Goal: Task Accomplishment & Management: Complete application form

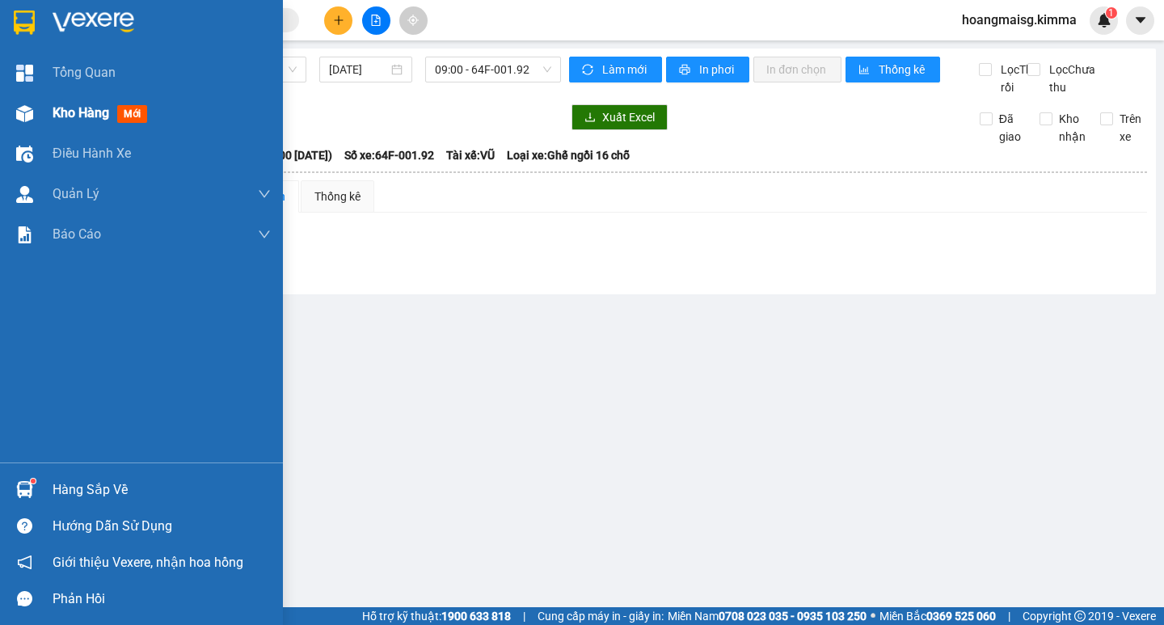
click at [83, 110] on span "Kho hàng" at bounding box center [81, 112] width 57 height 15
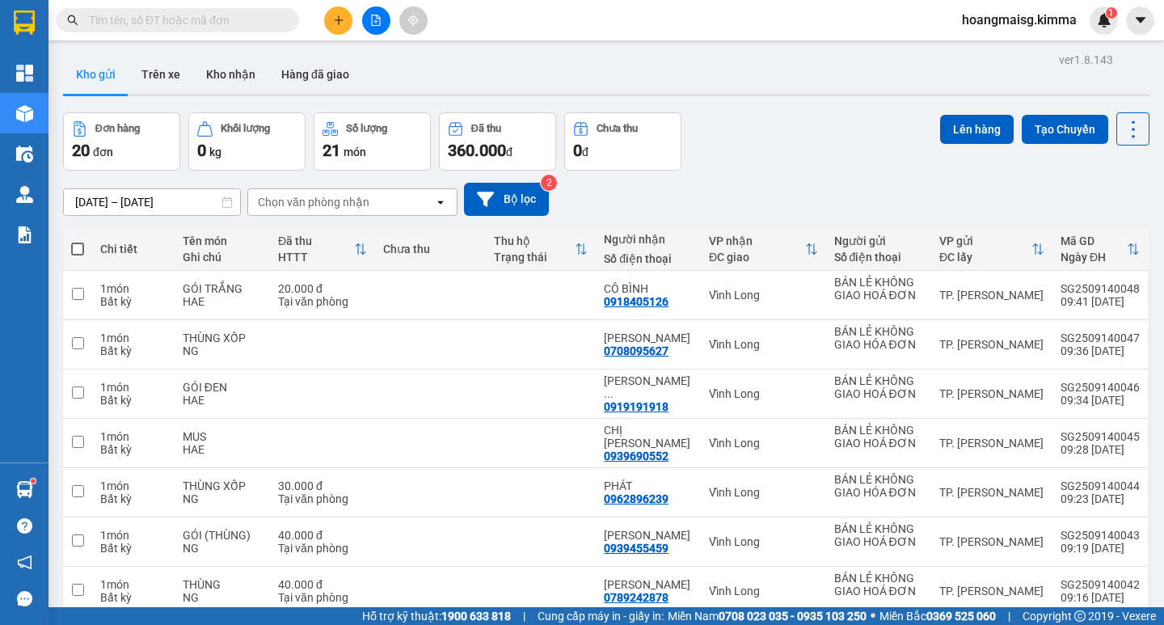
click at [169, 23] on input "text" at bounding box center [184, 20] width 191 height 18
click at [380, 18] on icon "file-add" at bounding box center [376, 20] width 9 height 11
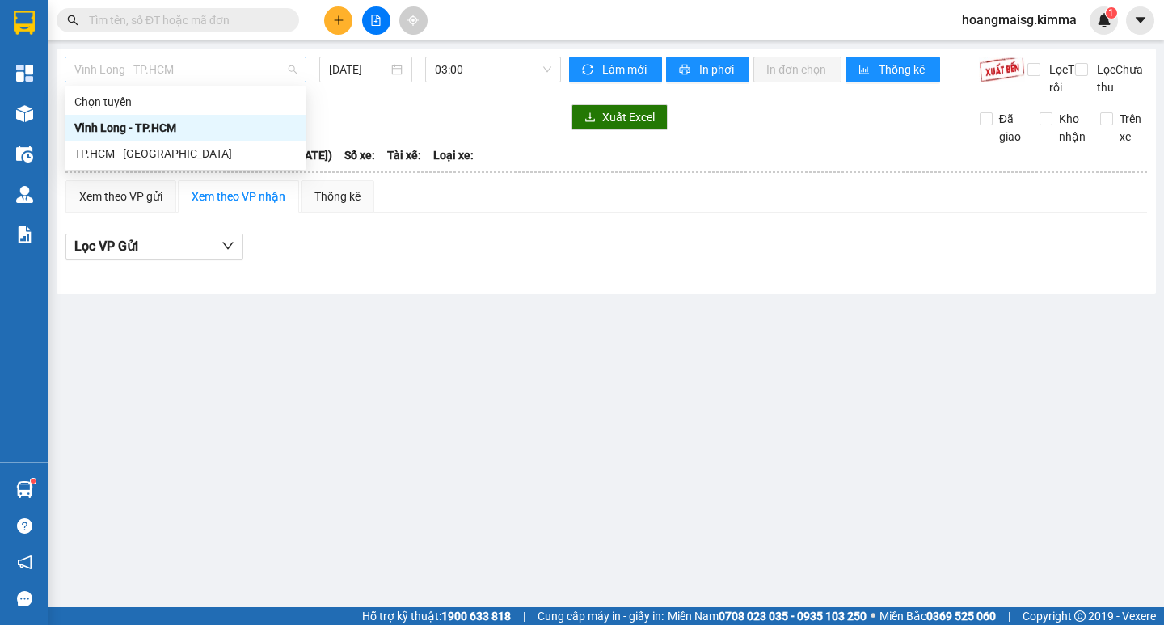
click at [169, 64] on span "Vĩnh Long - TP.HCM" at bounding box center [185, 69] width 222 height 24
click at [142, 154] on div "TP.HCM - [GEOGRAPHIC_DATA]" at bounding box center [185, 154] width 222 height 18
type input "[DATE]"
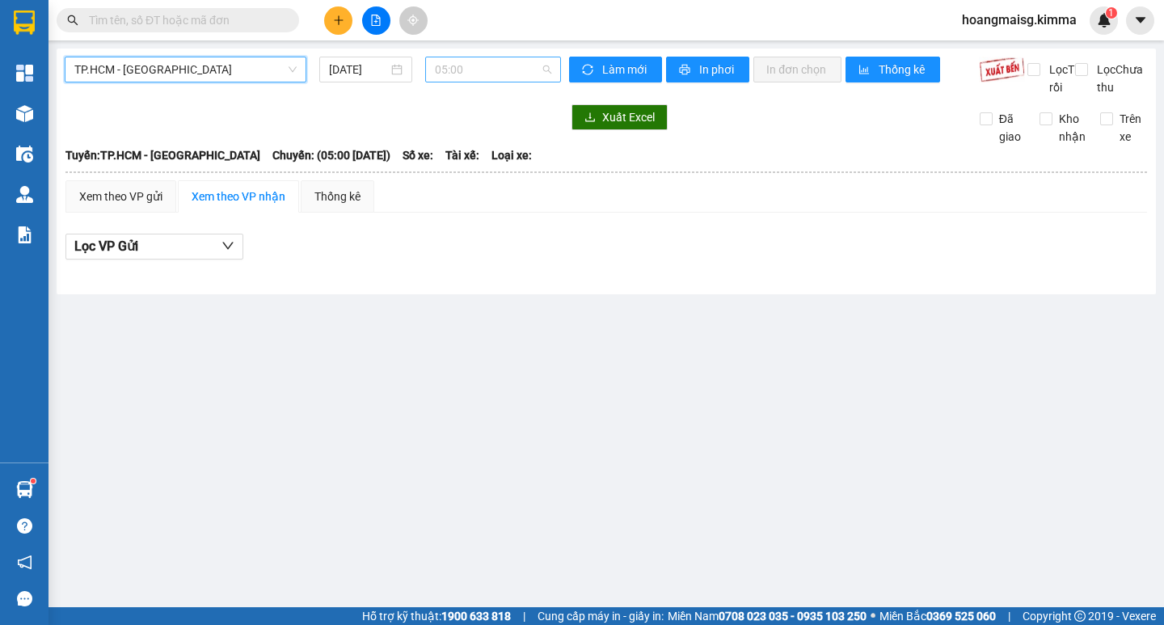
click at [492, 60] on span "05:00" at bounding box center [493, 69] width 116 height 24
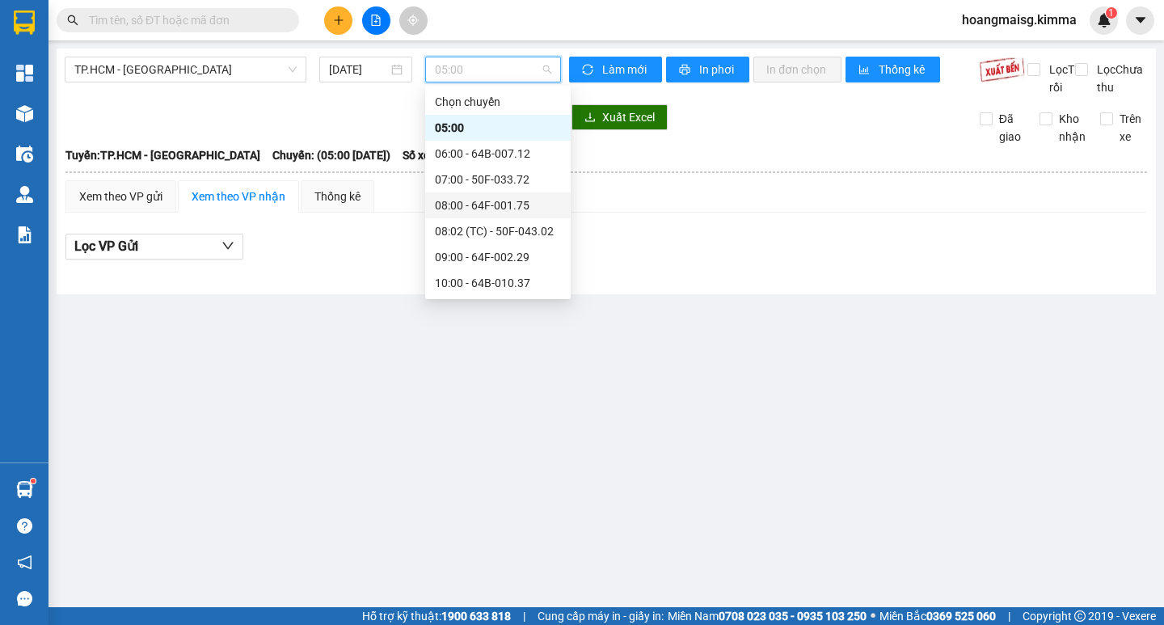
click at [484, 204] on div "08:00 - 64F-001.75" at bounding box center [498, 205] width 126 height 18
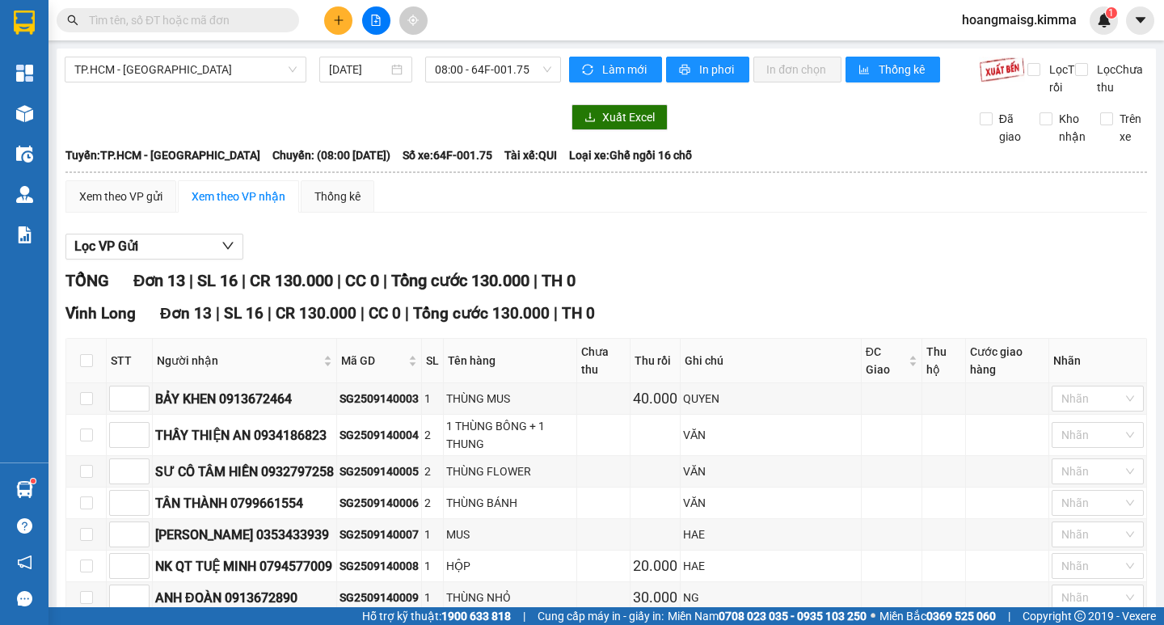
click at [455, 56] on div "TP.HCM - [GEOGRAPHIC_DATA] [DATE] 08:00 - 64F-001.75 Làm mới In phơi In đơn chọ…" at bounding box center [606, 468] width 1099 height 839
click at [462, 72] on span "08:00 - 64F-001.75" at bounding box center [493, 69] width 116 height 24
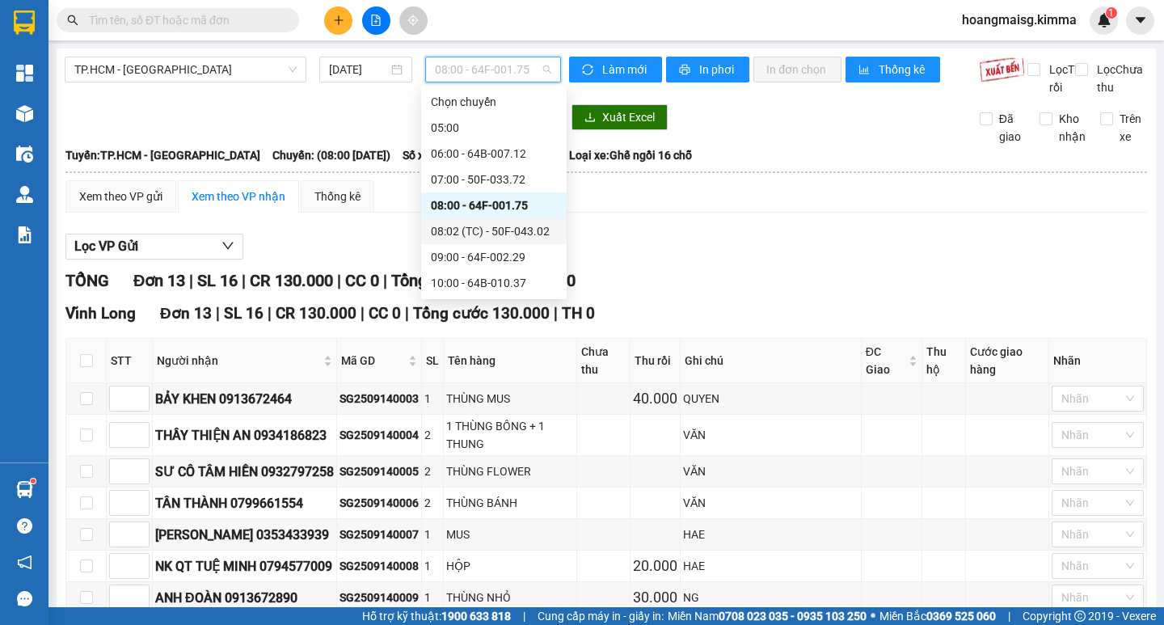
click at [460, 230] on div "08:02 (TC) - 50F-043.02" at bounding box center [494, 231] width 126 height 18
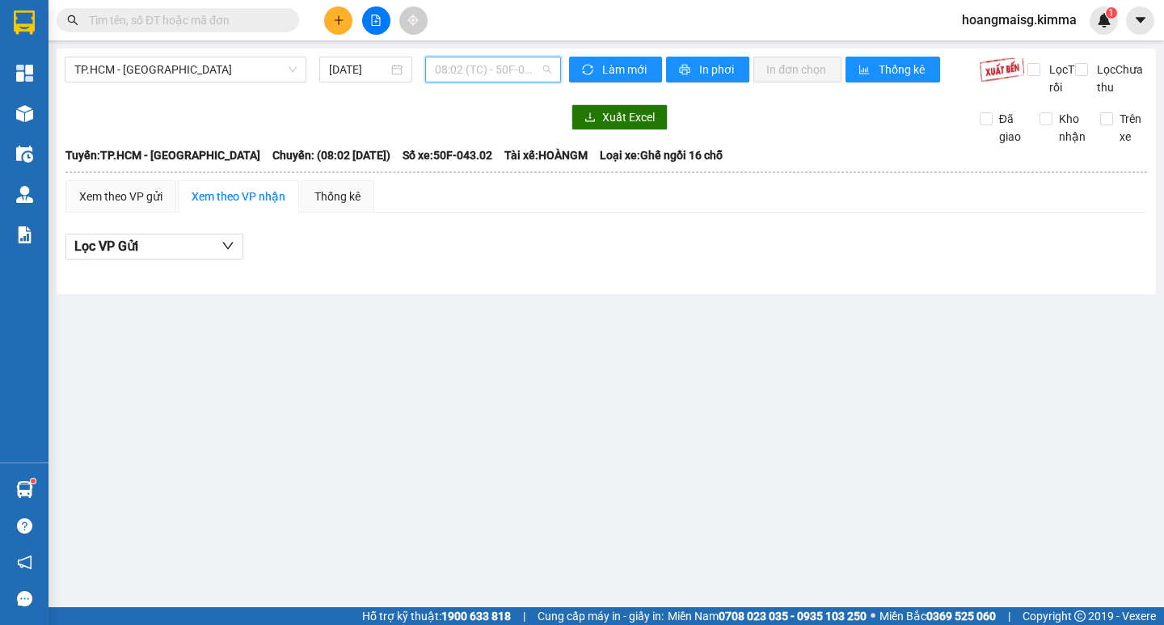
click at [483, 60] on div "08:02 (TC) - 50F-043.02" at bounding box center [493, 70] width 136 height 26
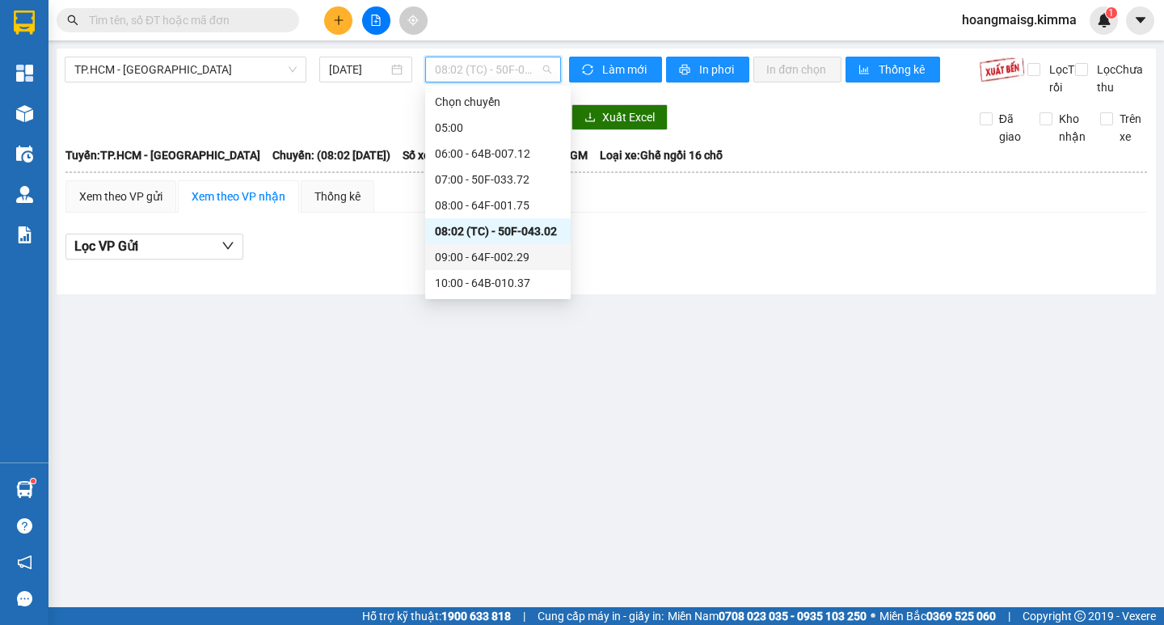
click at [468, 263] on div "09:00 - 64F-002.29" at bounding box center [498, 257] width 126 height 18
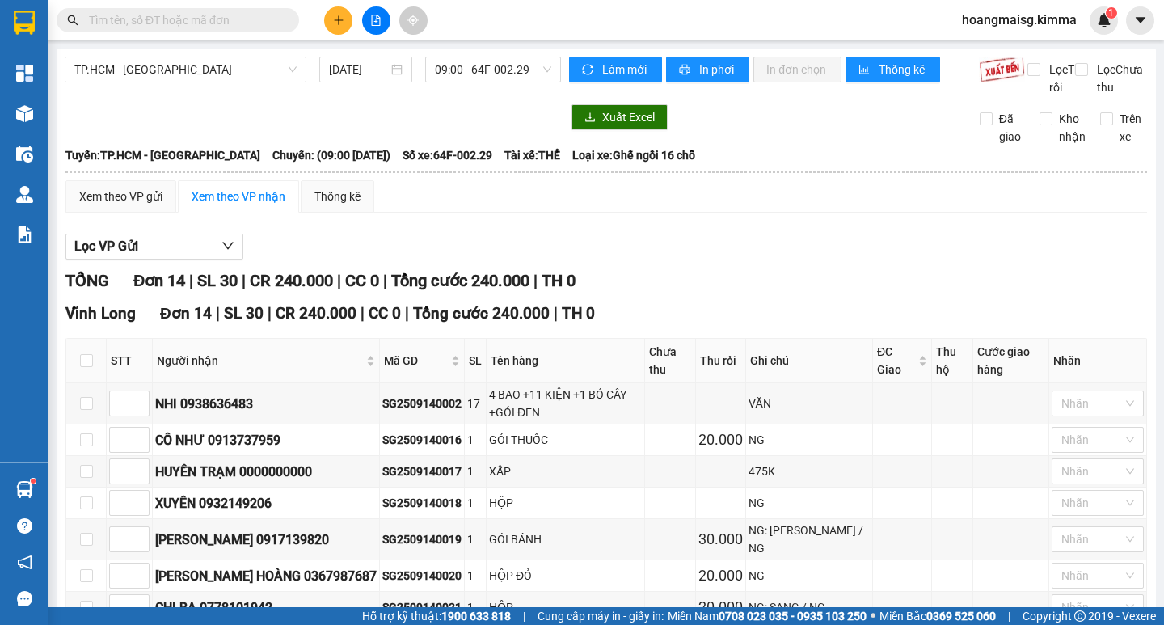
click at [179, 21] on input "text" at bounding box center [184, 20] width 191 height 18
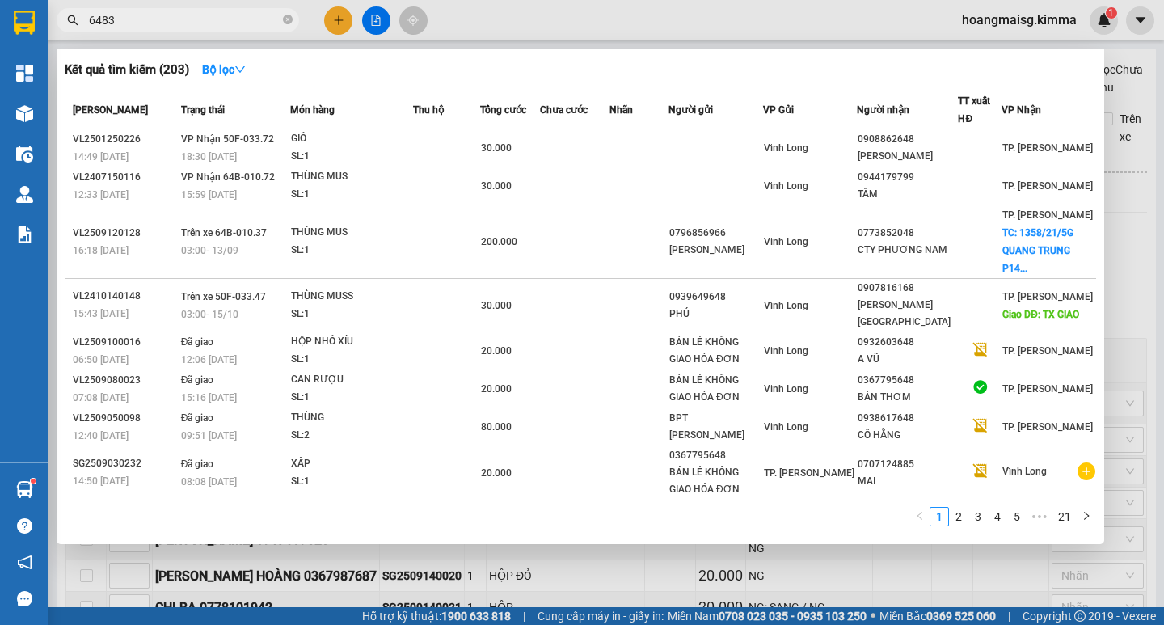
click at [529, 580] on div at bounding box center [582, 312] width 1164 height 625
click at [124, 20] on input "6483" at bounding box center [184, 20] width 191 height 18
drag, startPoint x: 132, startPoint y: 16, endPoint x: 20, endPoint y: 93, distance: 135.4
click at [0, 46] on section "Kết quả tìm kiếm ( 203 ) Bộ lọc Mã ĐH Trạng thái Món hàng Thu hộ Tổng cước Chưa…" at bounding box center [582, 312] width 1164 height 625
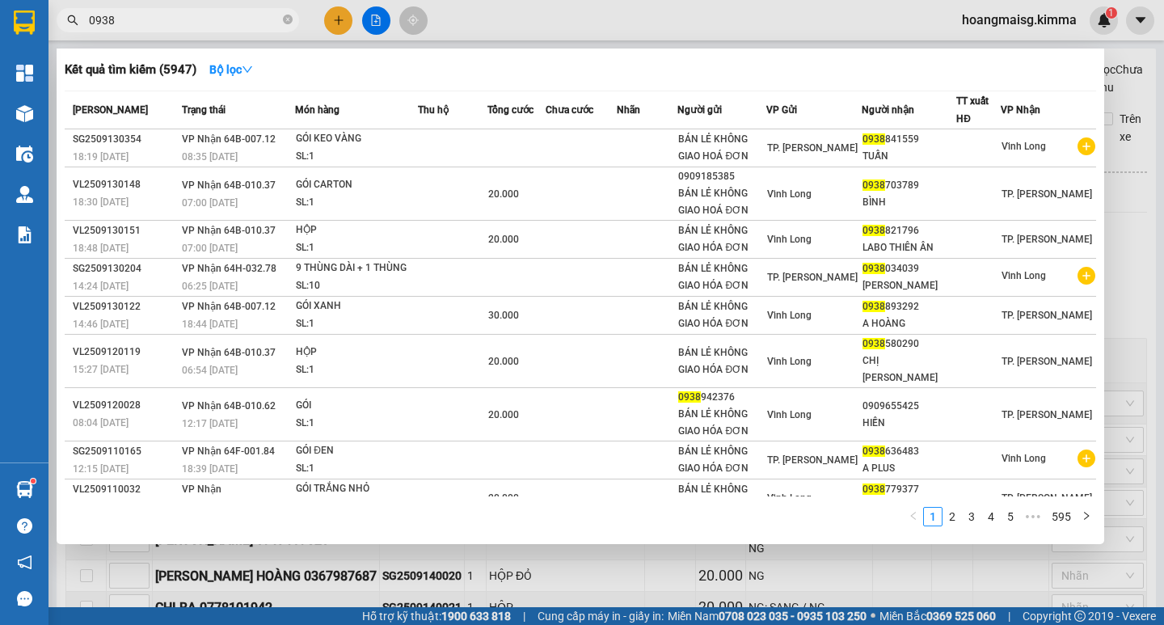
click at [566, 587] on div at bounding box center [582, 312] width 1164 height 625
click at [139, 17] on input "0938" at bounding box center [184, 20] width 191 height 18
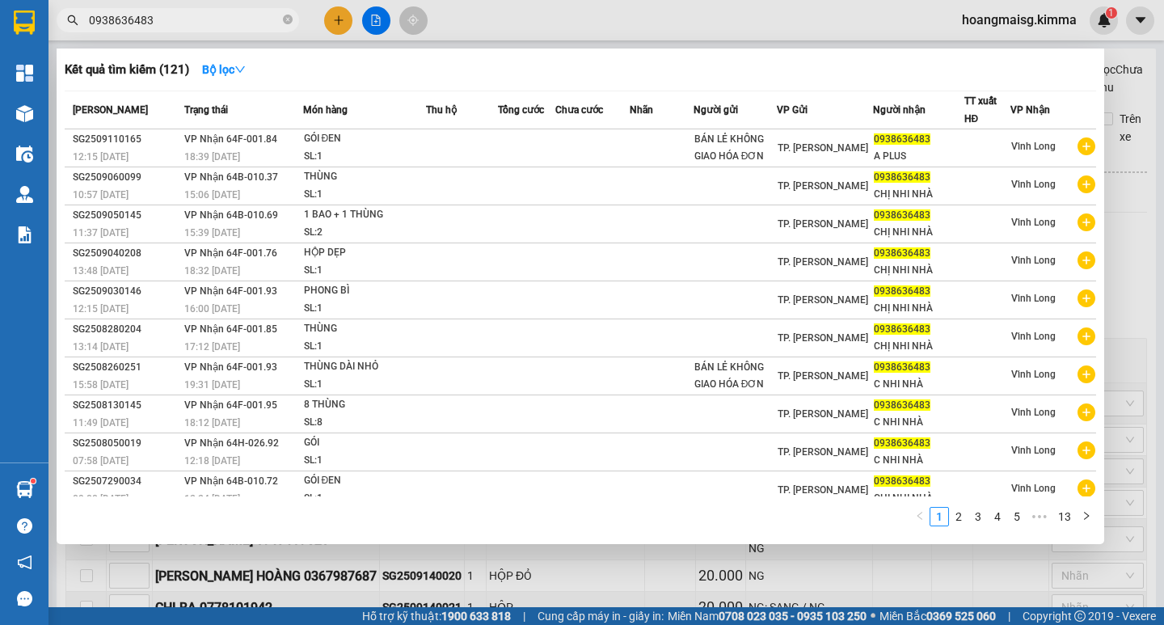
click at [524, 584] on div at bounding box center [582, 312] width 1164 height 625
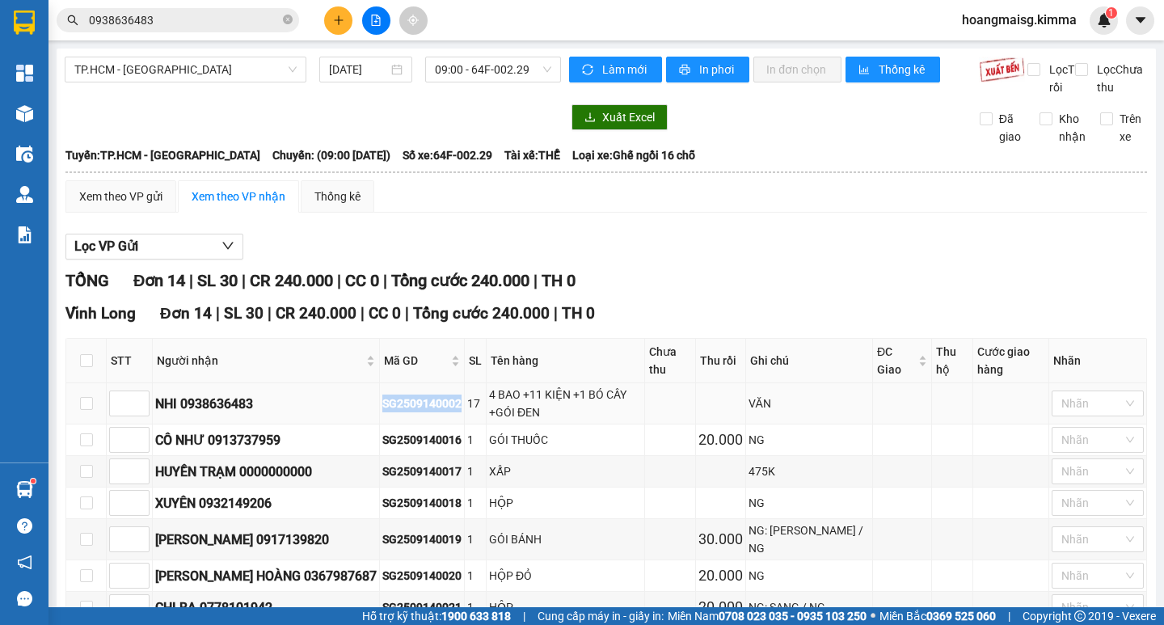
drag, startPoint x: 406, startPoint y: 416, endPoint x: 315, endPoint y: 425, distance: 91.0
click at [315, 424] on tr "NHI 0938636483 SG2509140002 17 4 BAO +11 KIỆN +1 BÓ CÂY +GÓI ĐEN VĂN Nhãn" at bounding box center [606, 403] width 1081 height 41
copy tr "SG2509140002"
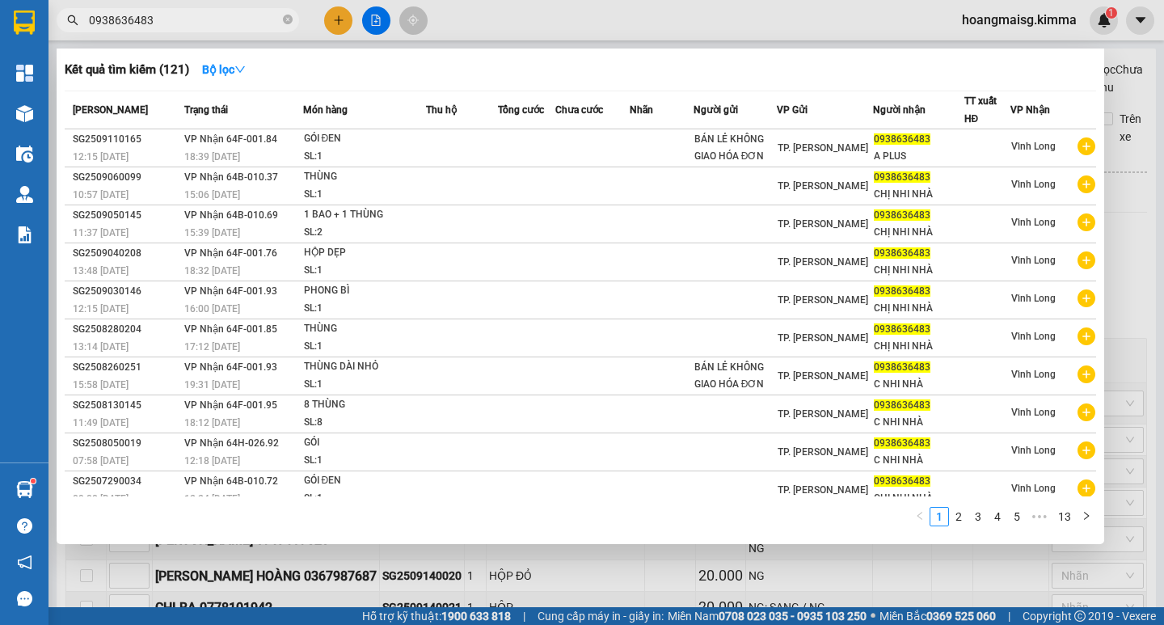
drag, startPoint x: 162, startPoint y: 20, endPoint x: 29, endPoint y: 88, distance: 149.0
click at [0, 65] on section "Kết quả tìm kiếm ( 121 ) Bộ lọc Mã ĐH Trạng thái Món hàng Thu hộ Tổng cước Chưa…" at bounding box center [582, 312] width 1164 height 625
paste input "SG2509140002"
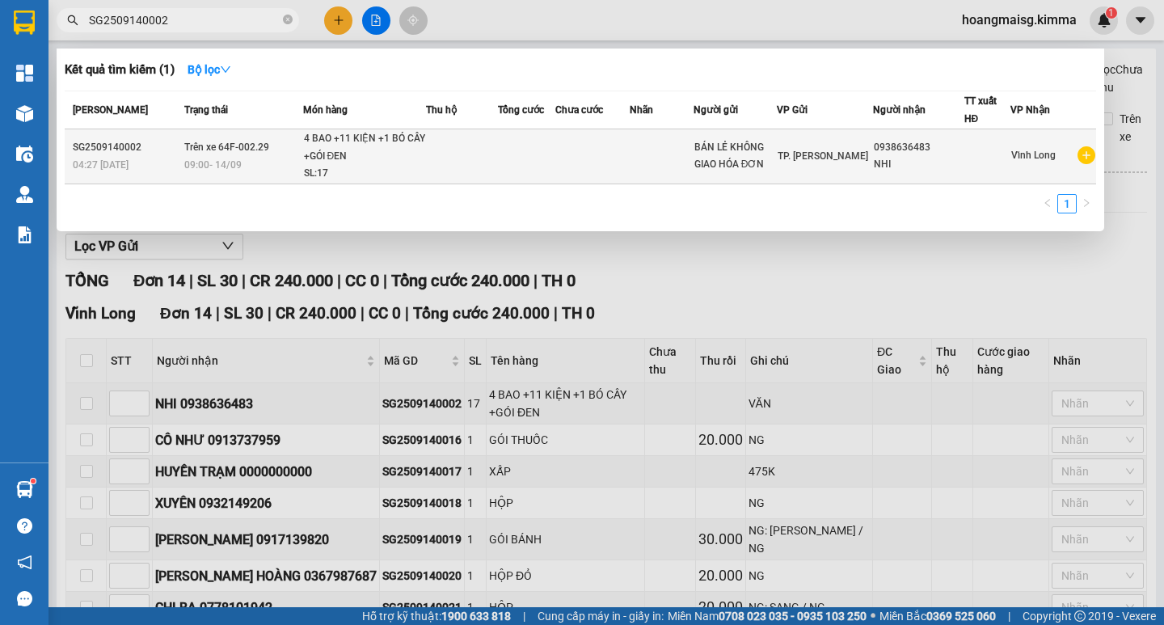
type input "SG2509140002"
click at [456, 151] on td at bounding box center [462, 156] width 73 height 55
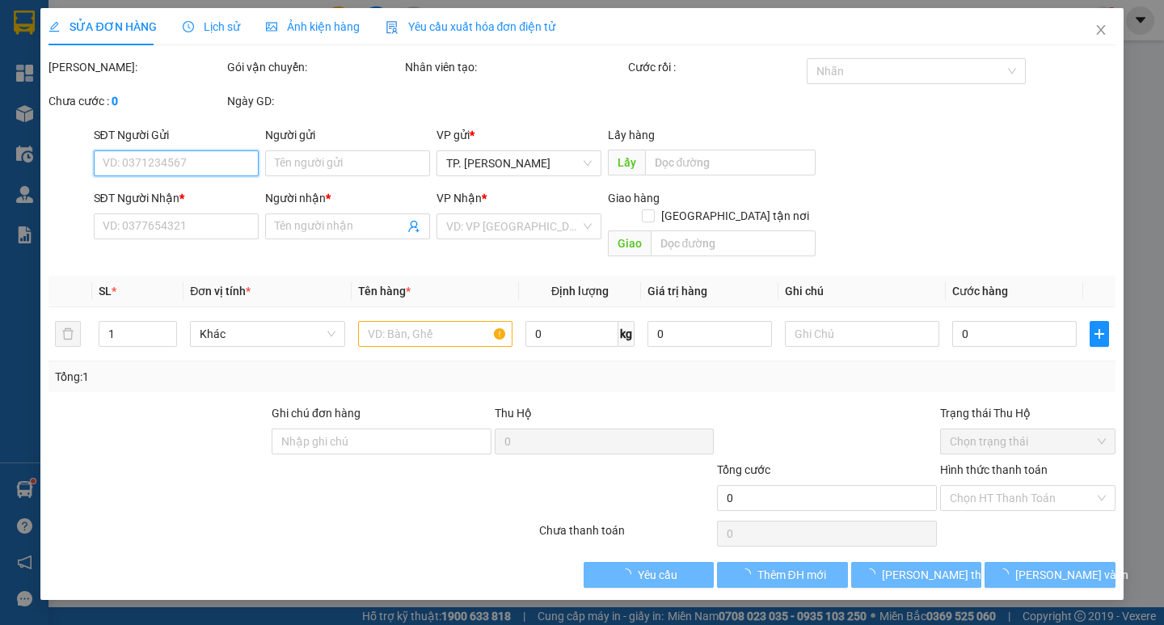
type input "BÁN LẺ KHÔNG GIAO HÓA ĐƠN"
type input "0938636483"
type input "NHI"
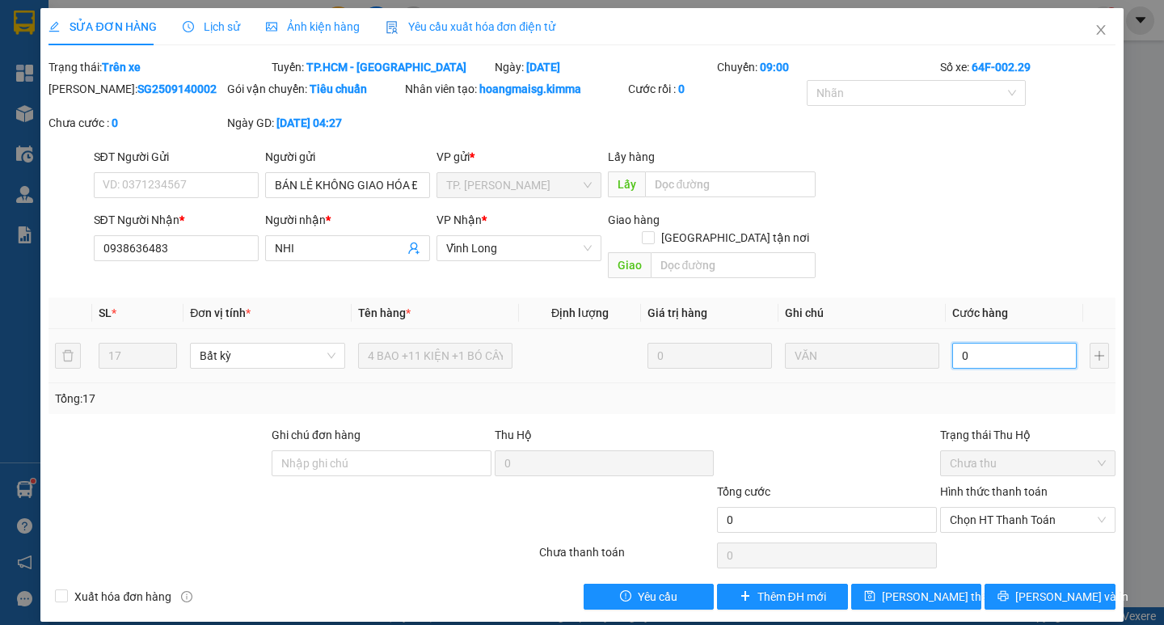
click at [998, 343] on input "0" at bounding box center [1014, 356] width 124 height 26
type input "1"
type input "18"
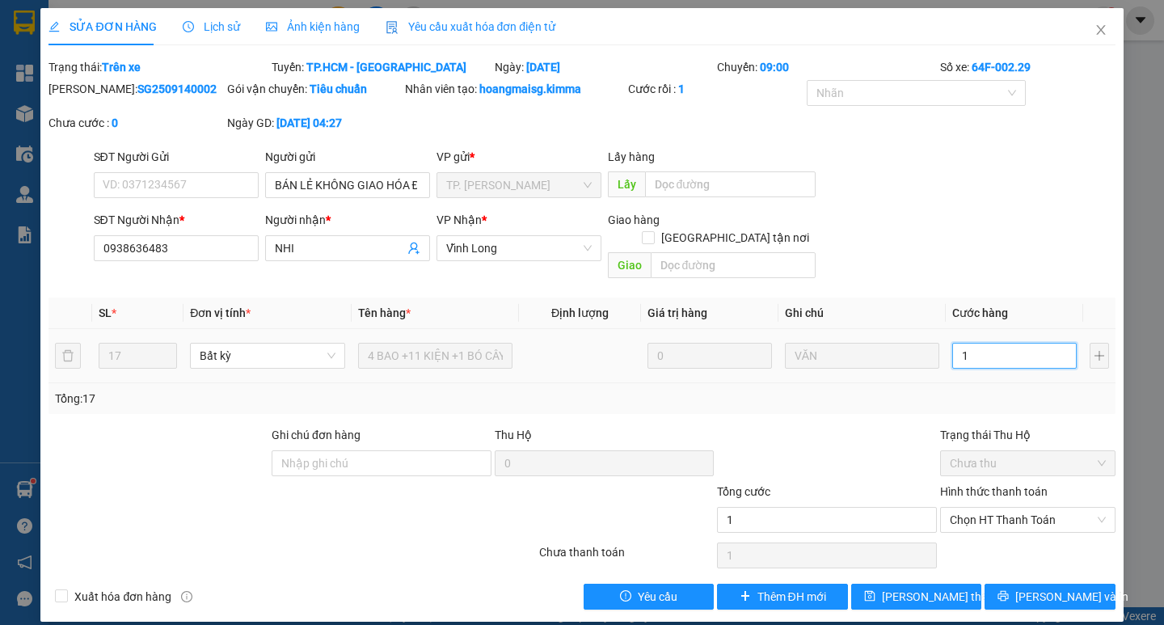
type input "18"
type input "180"
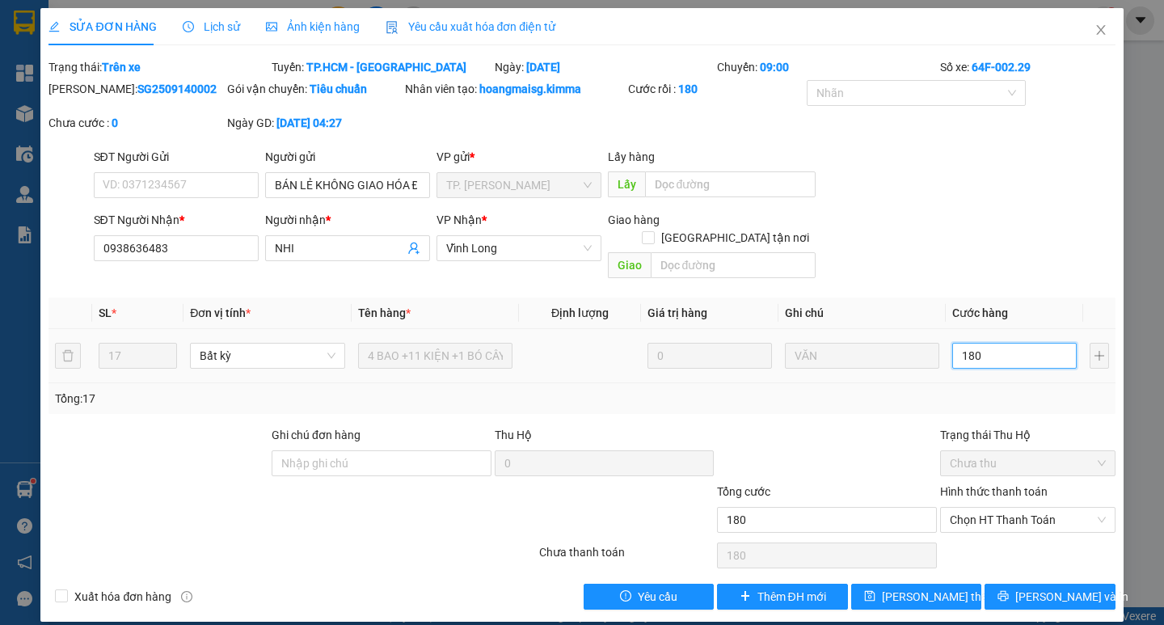
type input "1.800"
type input "18.000"
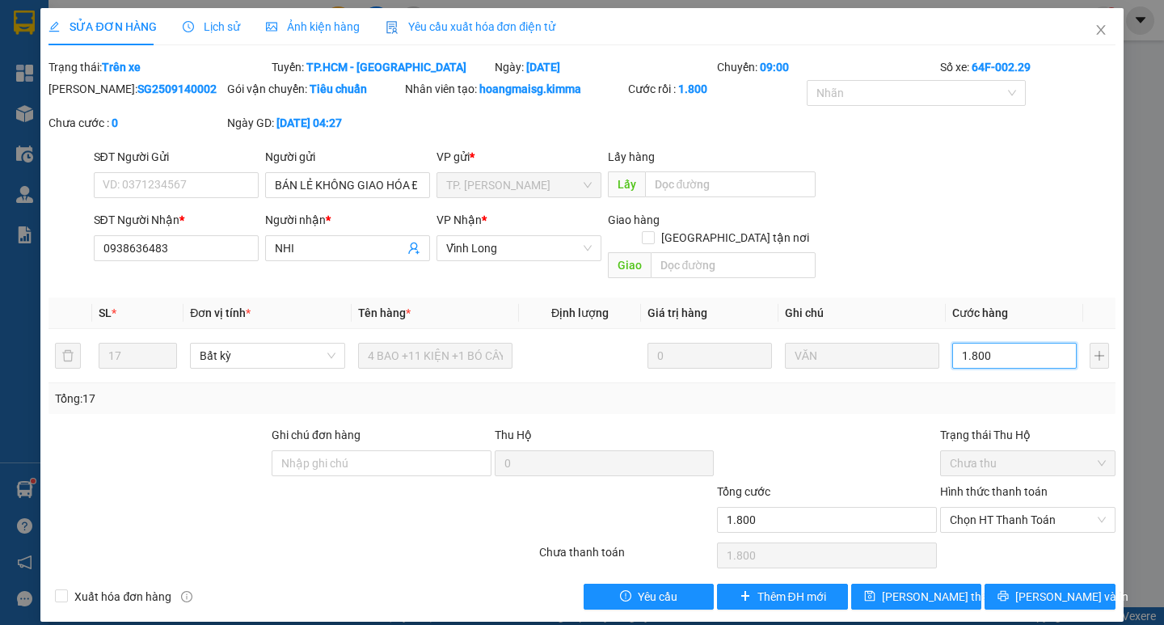
type input "18.000"
type input "180.000"
type input "1.800.000"
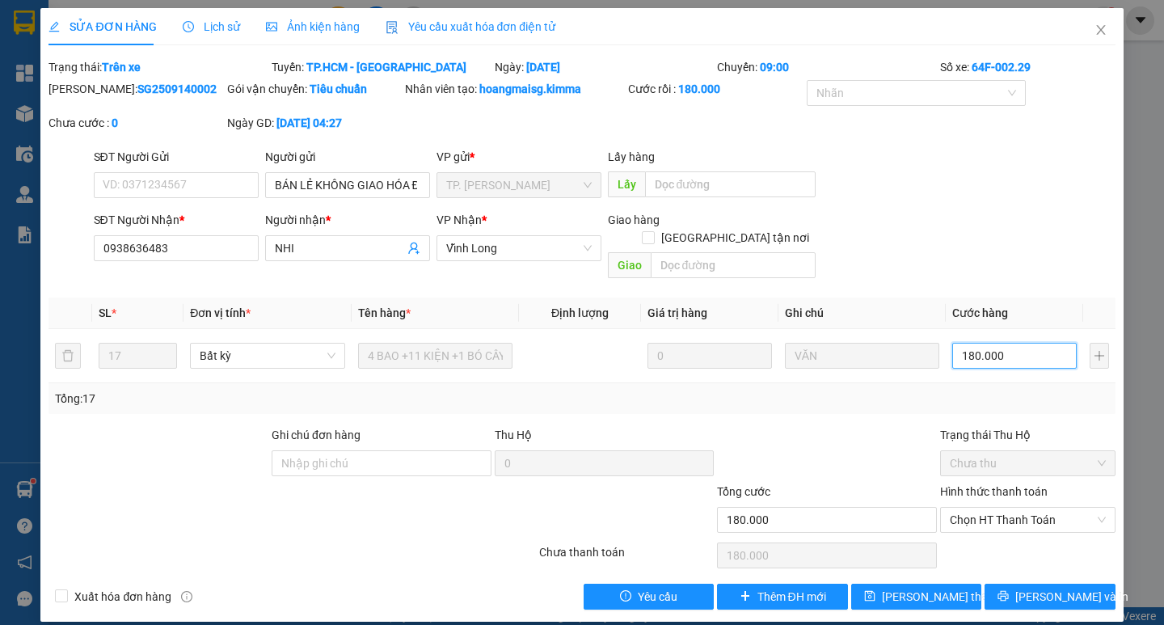
type input "1.800.000"
click at [362, 450] on input "Ghi chú đơn hàng" at bounding box center [382, 463] width 220 height 26
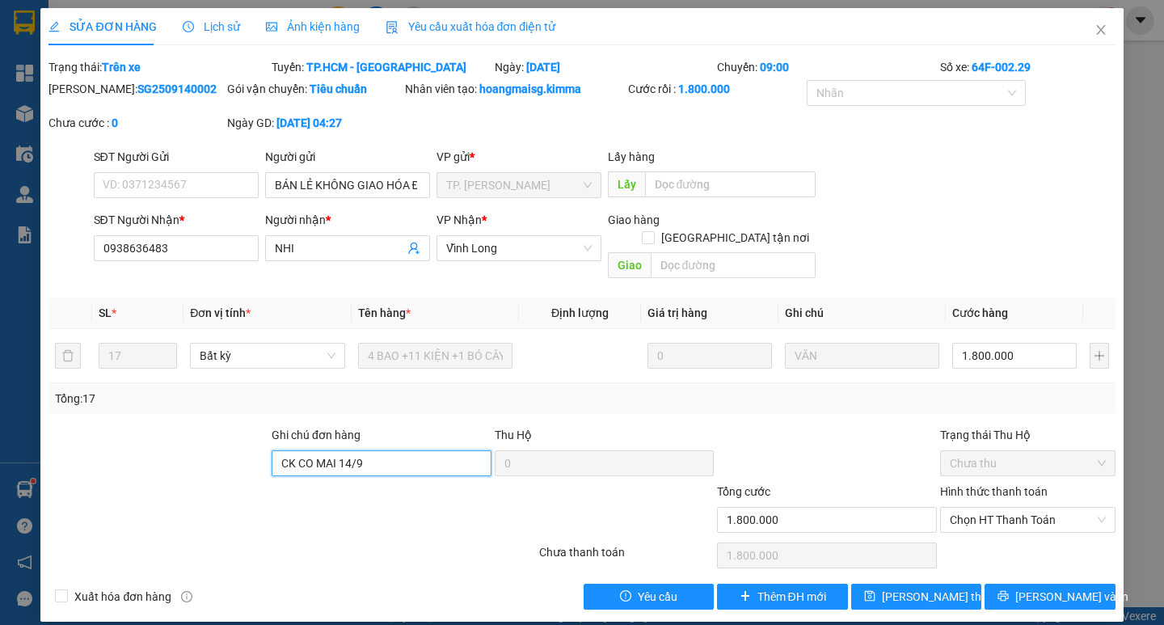
click at [973, 451] on span "Chưa thu" at bounding box center [1028, 463] width 156 height 24
type input "CK CO MAI 14/9"
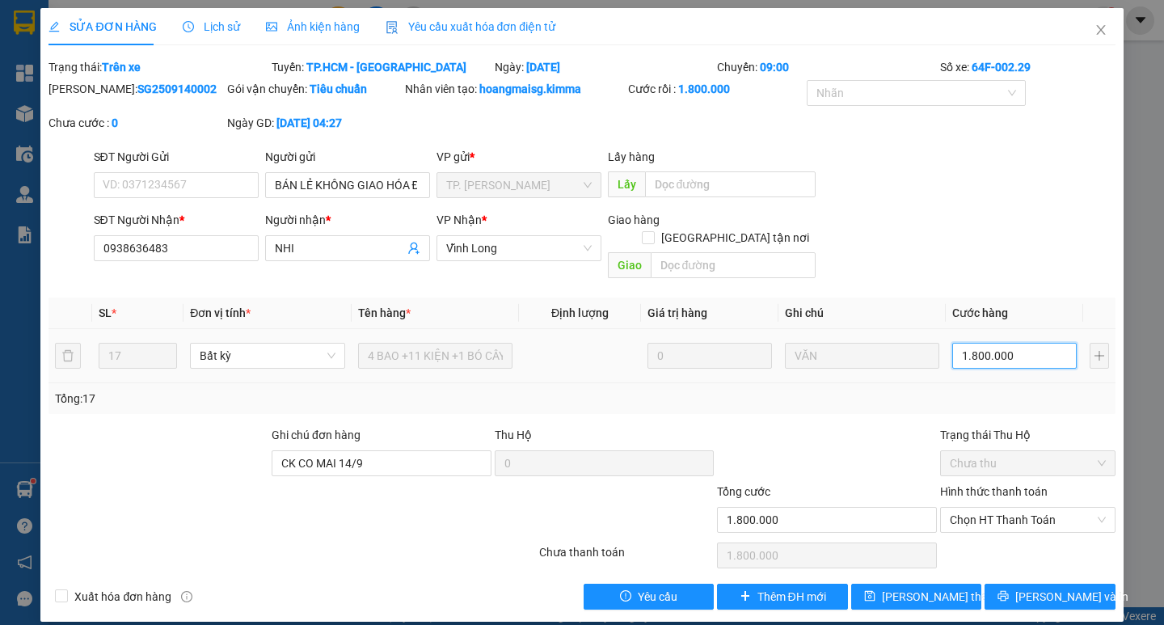
click at [1023, 345] on input "1.800.000" at bounding box center [1014, 356] width 124 height 26
type input "0"
click at [1103, 26] on icon "close" at bounding box center [1101, 29] width 13 height 13
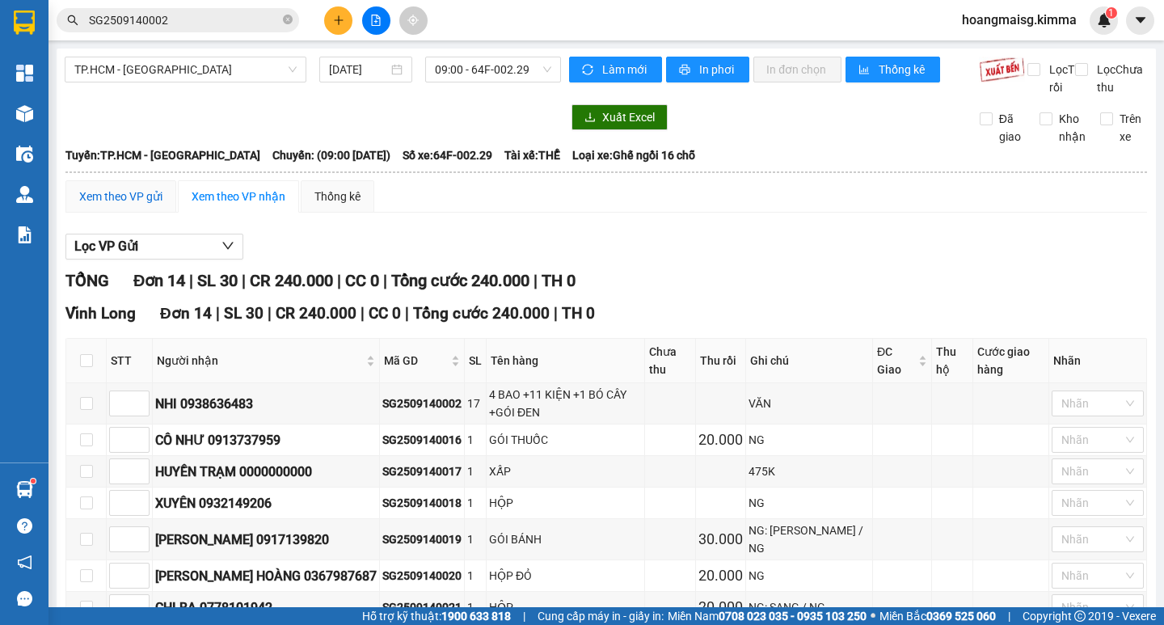
drag, startPoint x: 116, startPoint y: 211, endPoint x: 114, endPoint y: 223, distance: 12.2
click at [115, 205] on div "Xem theo VP gửi" at bounding box center [120, 197] width 83 height 18
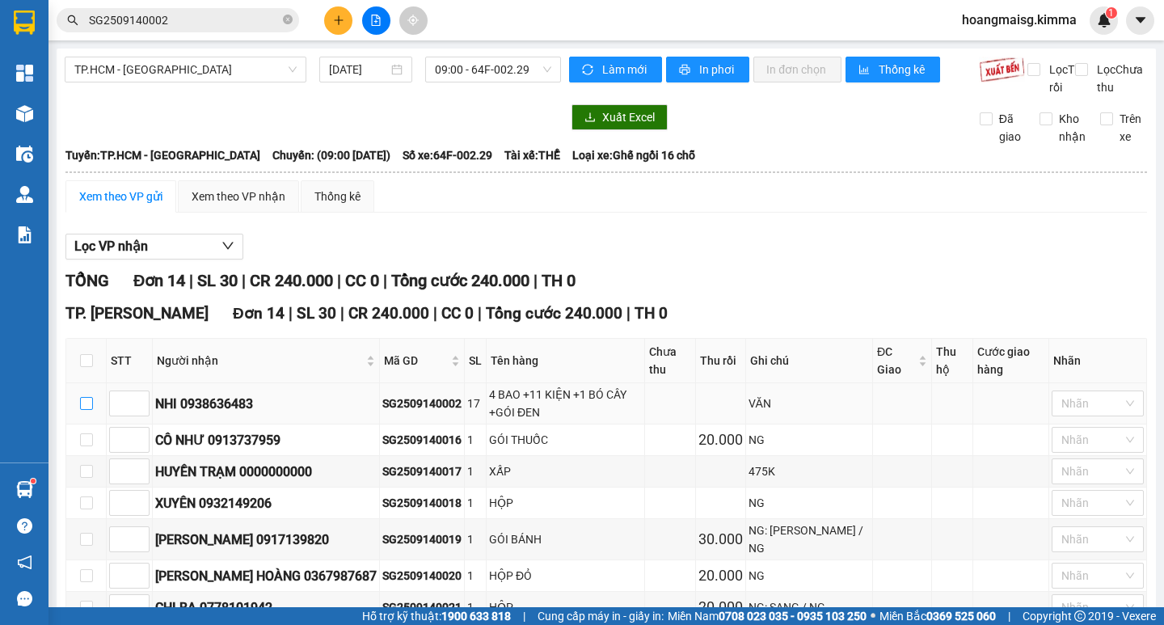
click at [86, 410] on input "checkbox" at bounding box center [86, 403] width 13 height 13
checkbox input "true"
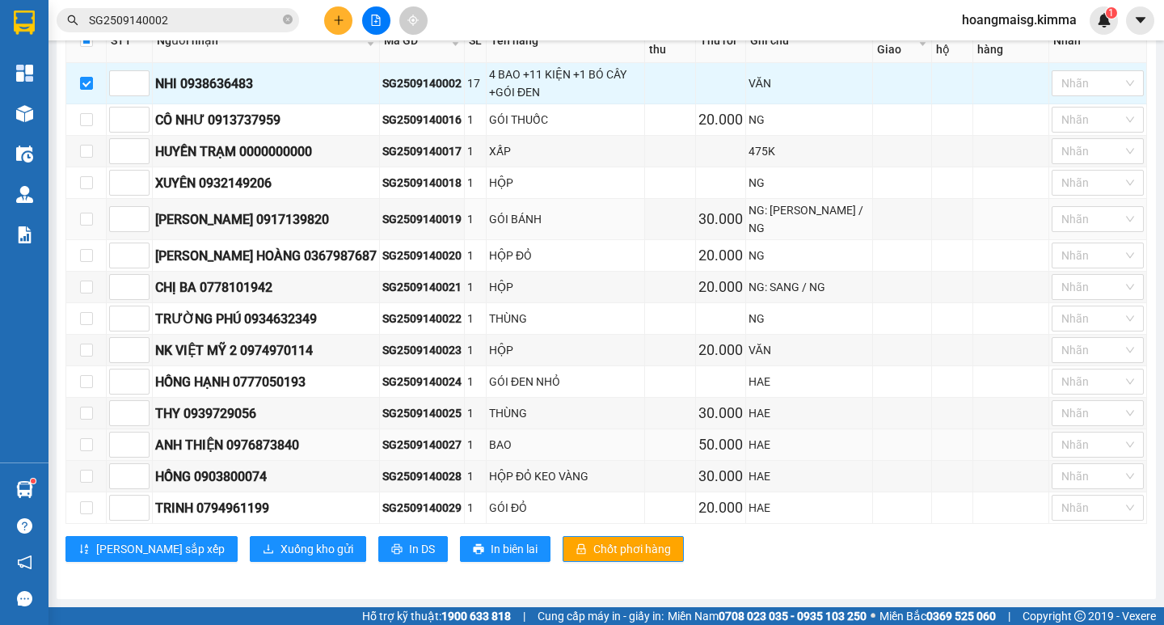
scroll to position [338, 0]
click at [281, 546] on span "Xuống kho gửi" at bounding box center [317, 549] width 73 height 18
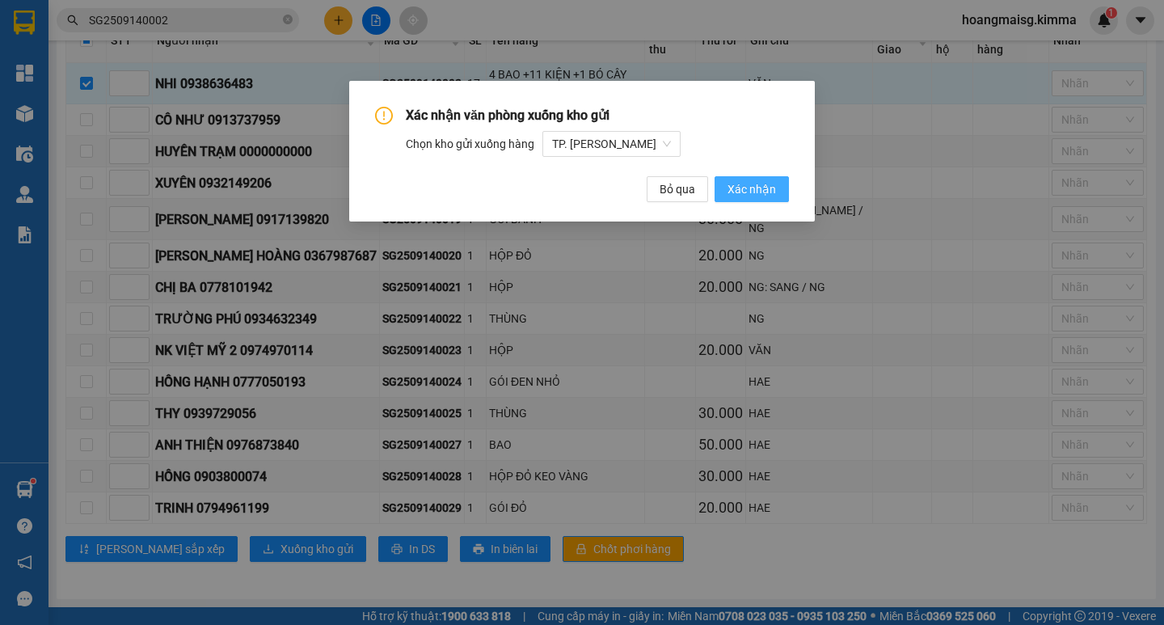
click at [757, 188] on span "Xác nhận" at bounding box center [752, 189] width 49 height 18
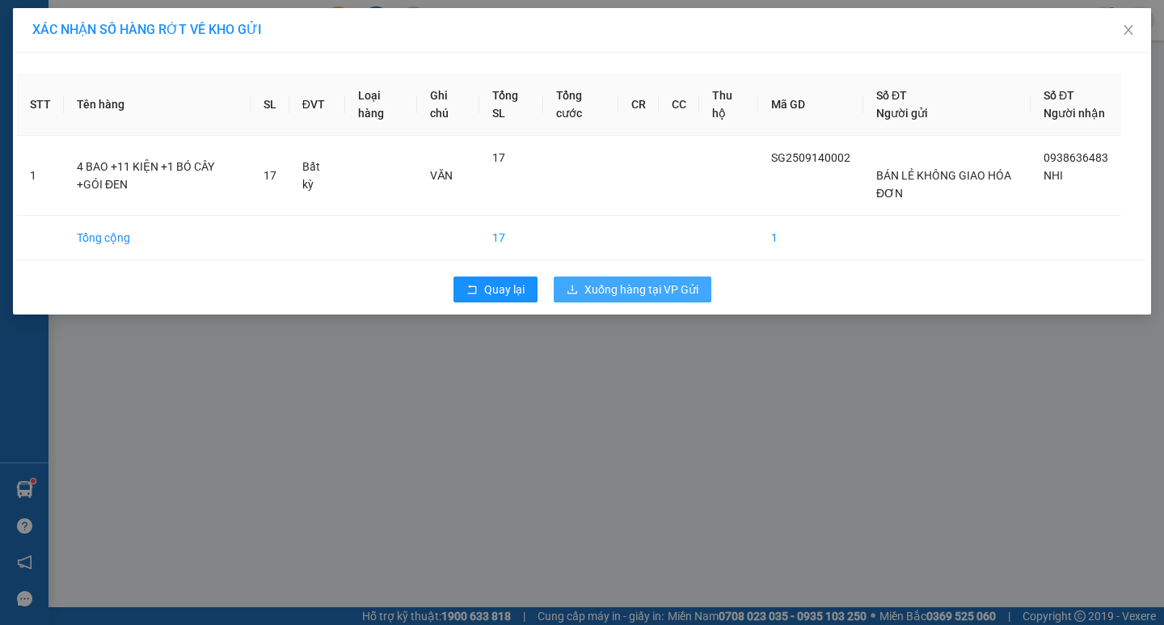
click at [635, 298] on span "Xuống hàng tại VP Gửi" at bounding box center [641, 290] width 114 height 18
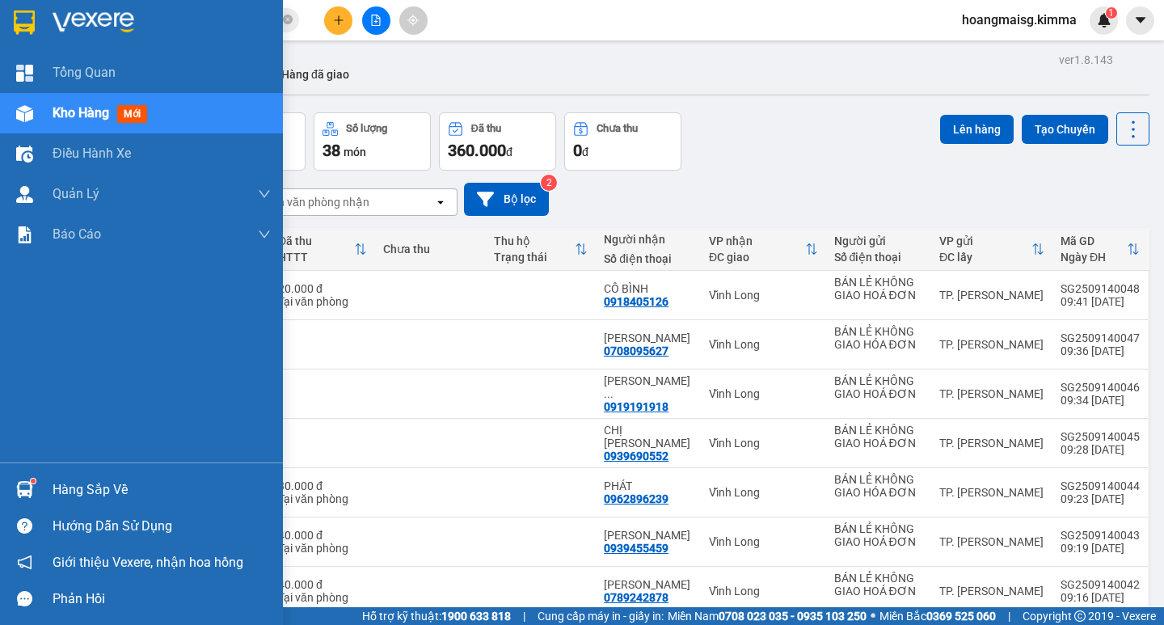
click at [91, 111] on span "Kho hàng" at bounding box center [81, 112] width 57 height 15
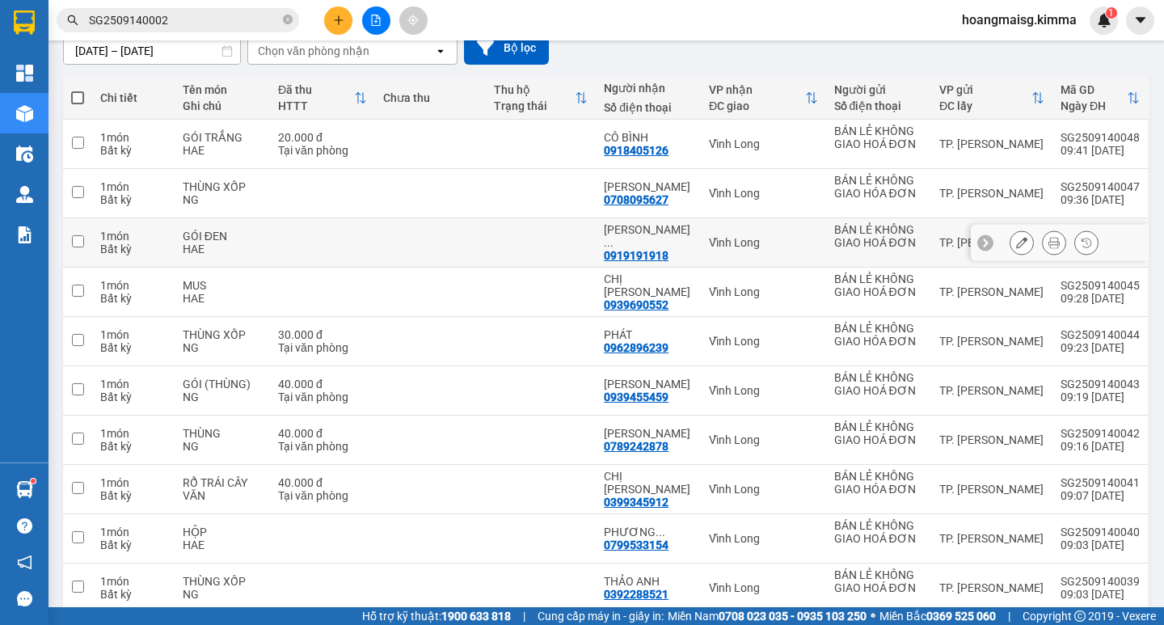
scroll to position [223, 0]
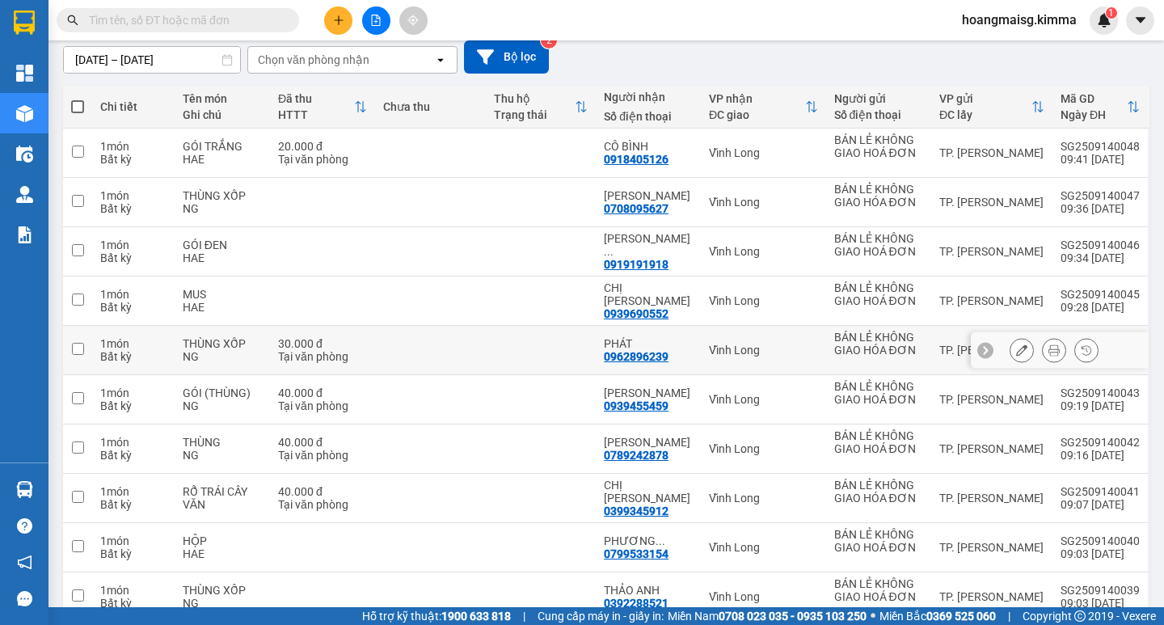
scroll to position [223, 0]
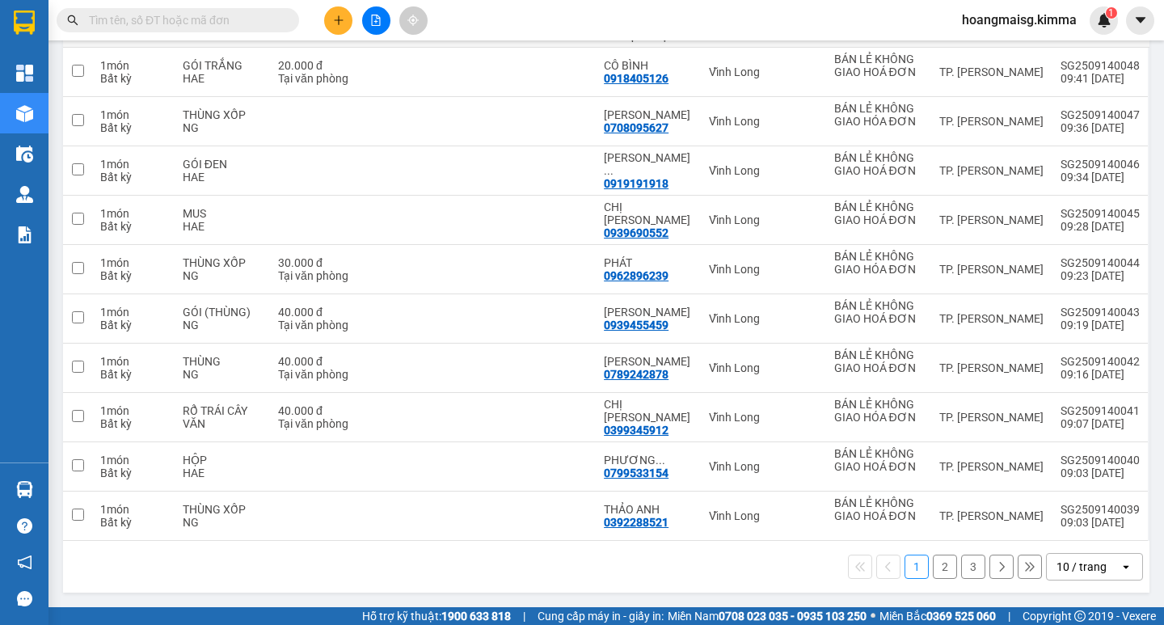
click at [1063, 567] on div "10 / trang" at bounding box center [1082, 567] width 50 height 16
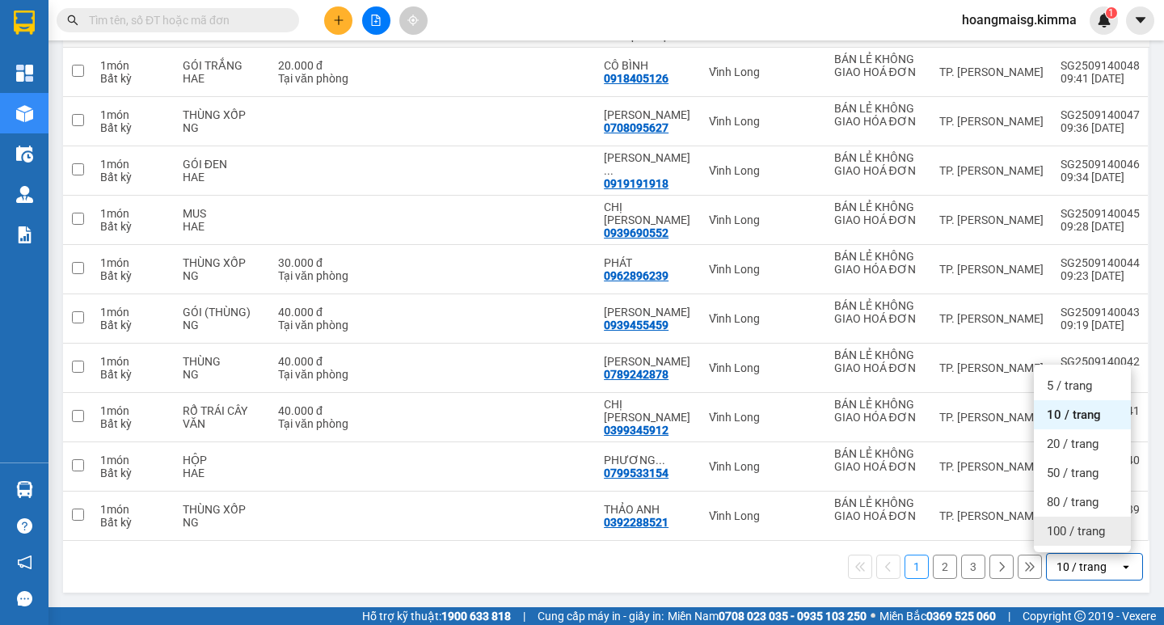
click at [1053, 534] on span "100 / trang" at bounding box center [1076, 531] width 58 height 16
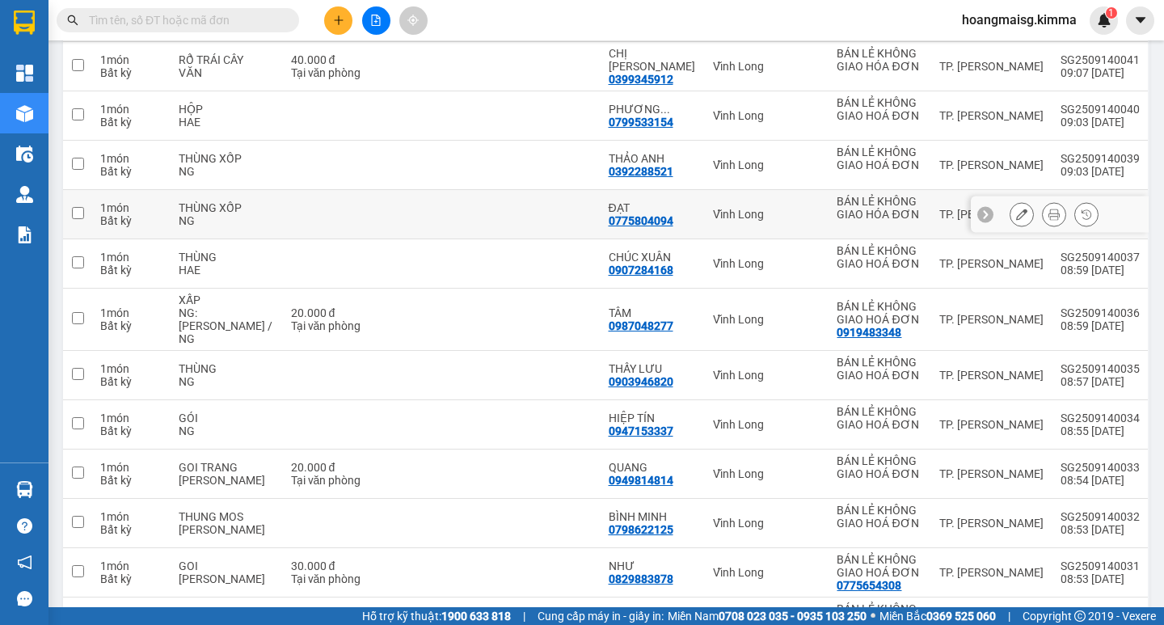
scroll to position [778, 0]
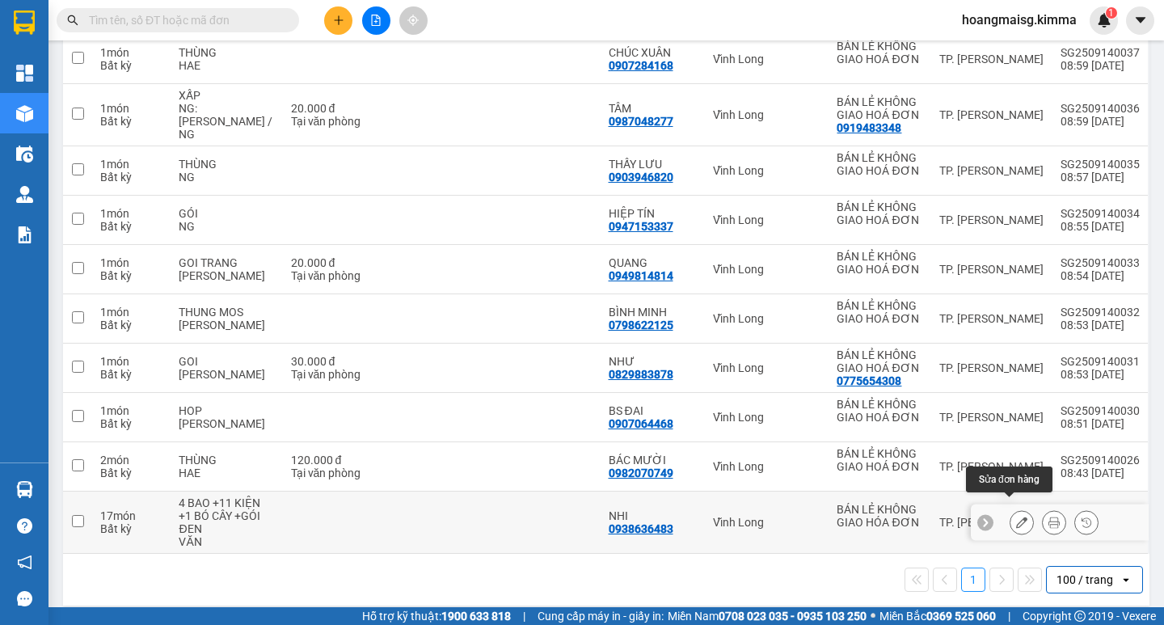
click at [1016, 517] on icon at bounding box center [1021, 522] width 11 height 11
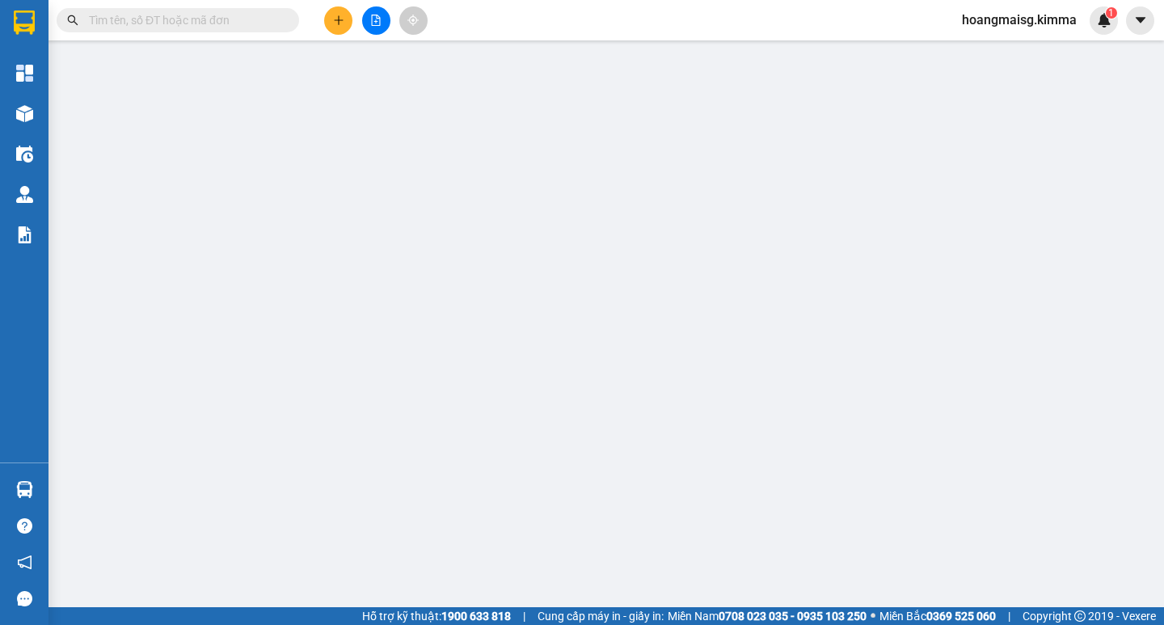
type input "BÁN LẺ KHÔNG GIAO HÓA ĐƠN"
type input "0938636483"
type input "NHI"
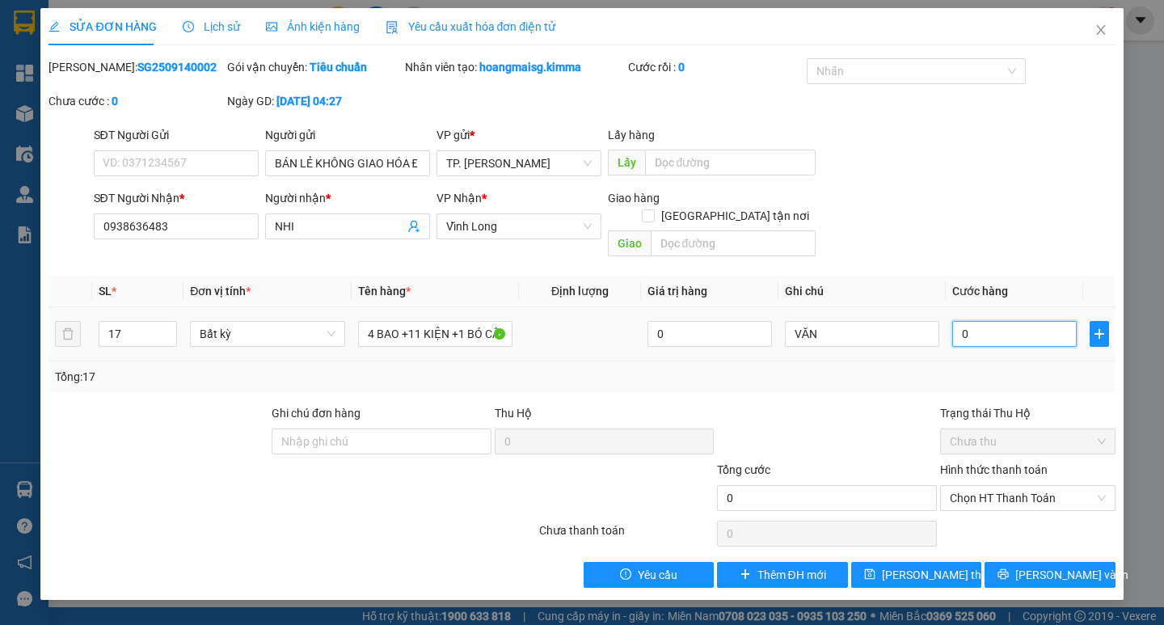
click at [996, 321] on input "0" at bounding box center [1014, 334] width 124 height 26
type input "1"
type input "18"
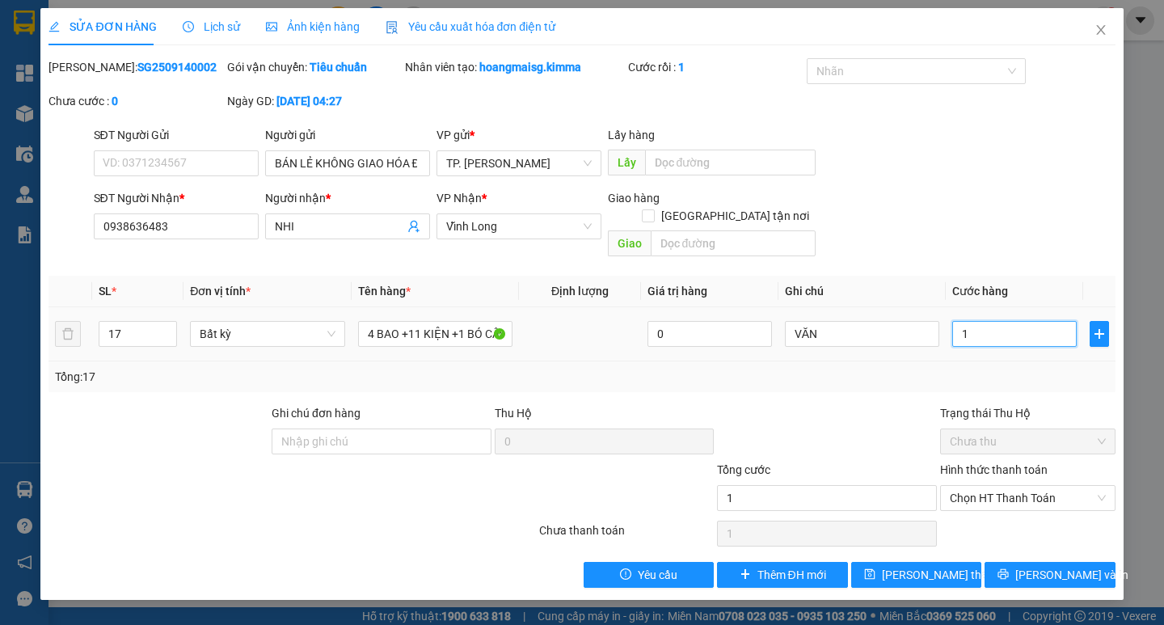
type input "18"
type input "180"
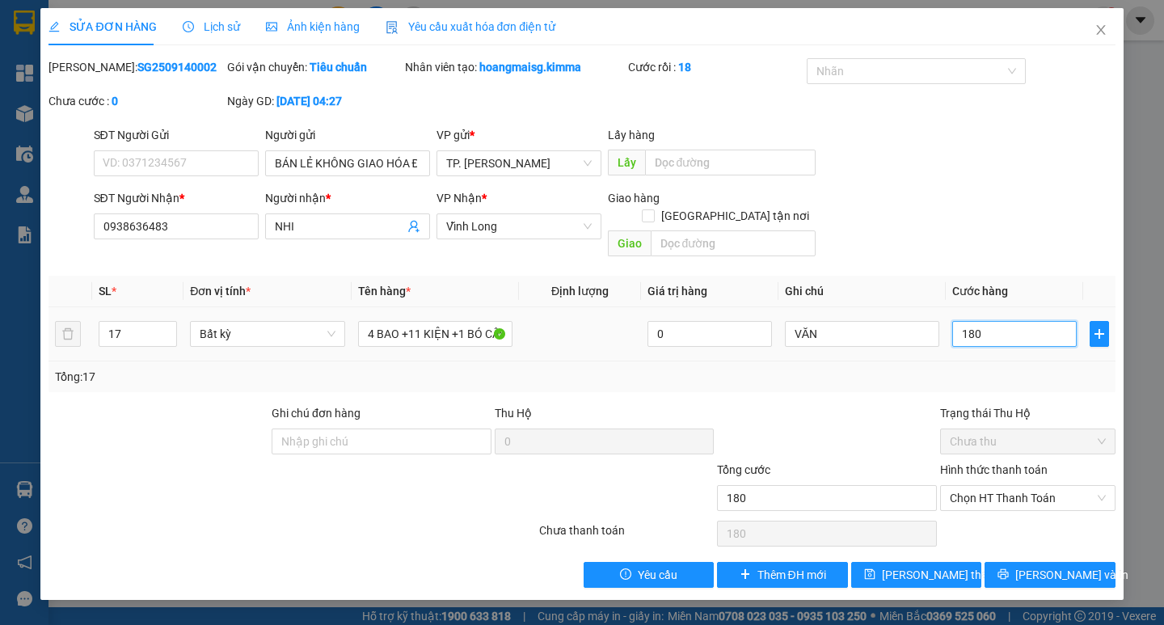
type input "1.800"
type input "18.000"
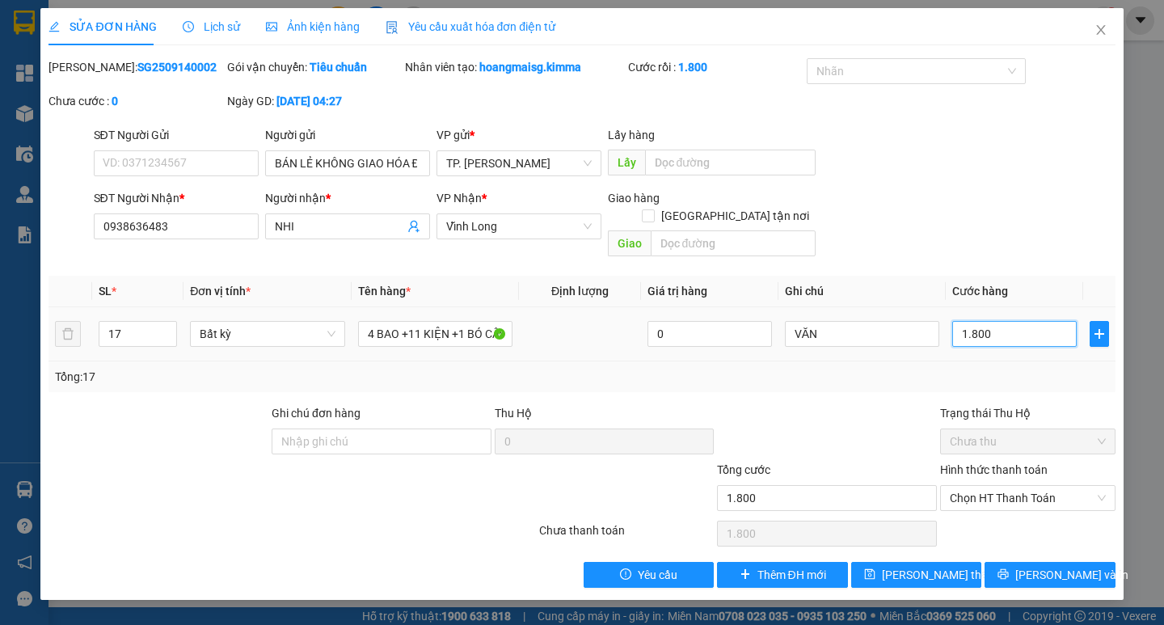
type input "18.000"
type input "180.000"
type input "1.800.000"
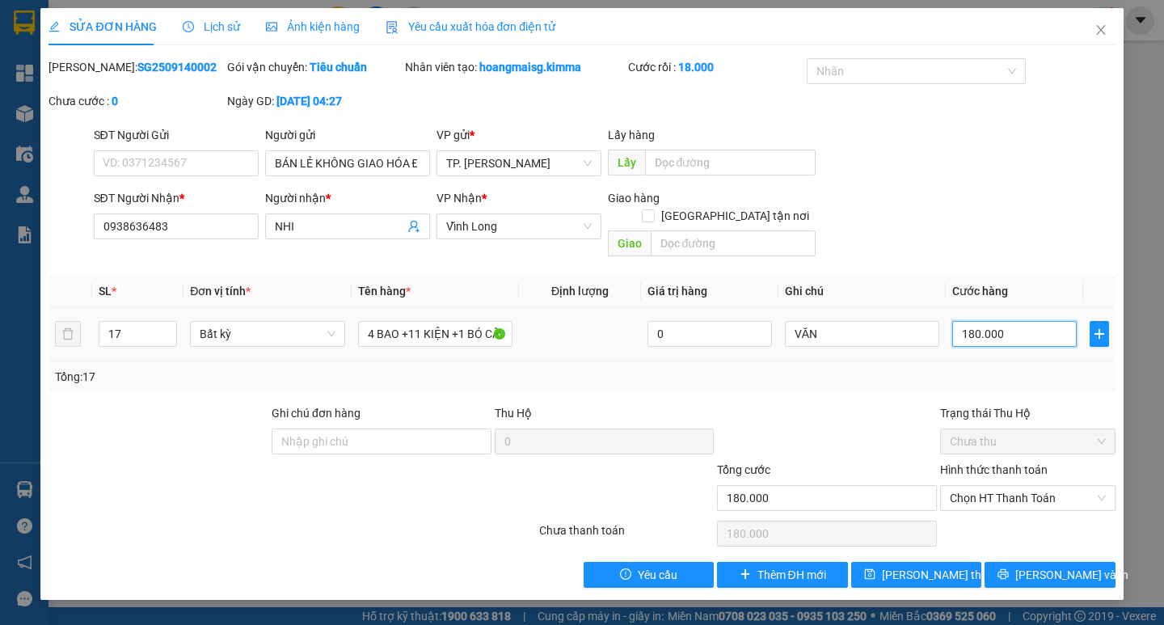
type input "1.800.000"
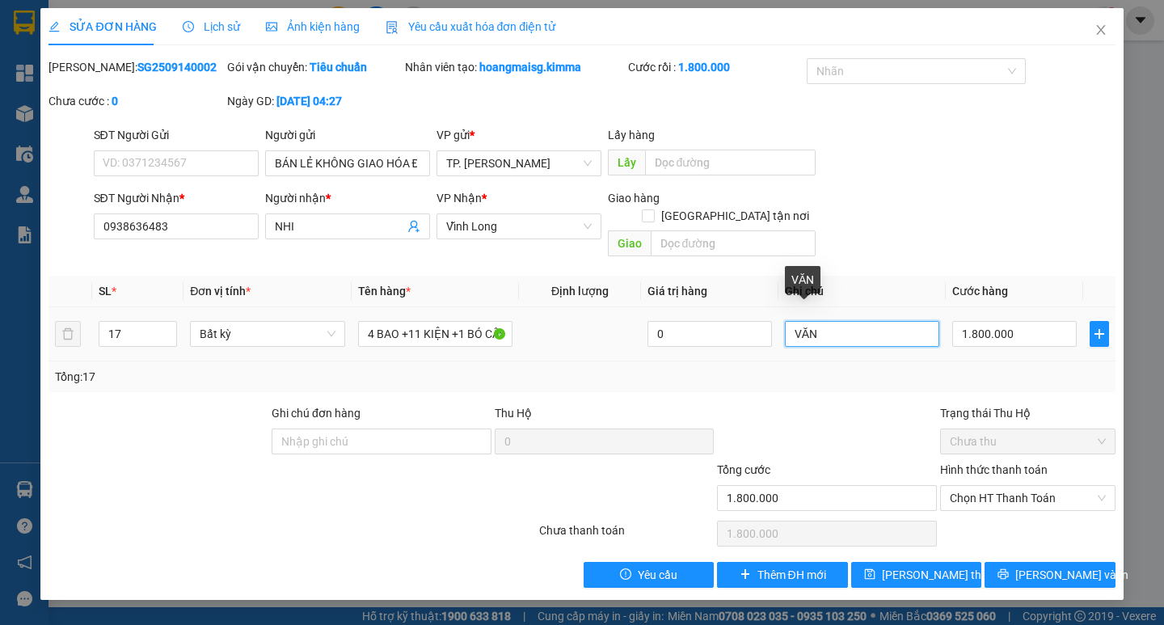
click at [863, 321] on input "VĂN" at bounding box center [862, 334] width 154 height 26
type input "VĂN CK CO MAI 14/9"
click at [1006, 463] on label "Hình thức thanh toán" at bounding box center [994, 469] width 108 height 13
click at [1006, 486] on input "Hình thức thanh toán" at bounding box center [1022, 498] width 145 height 24
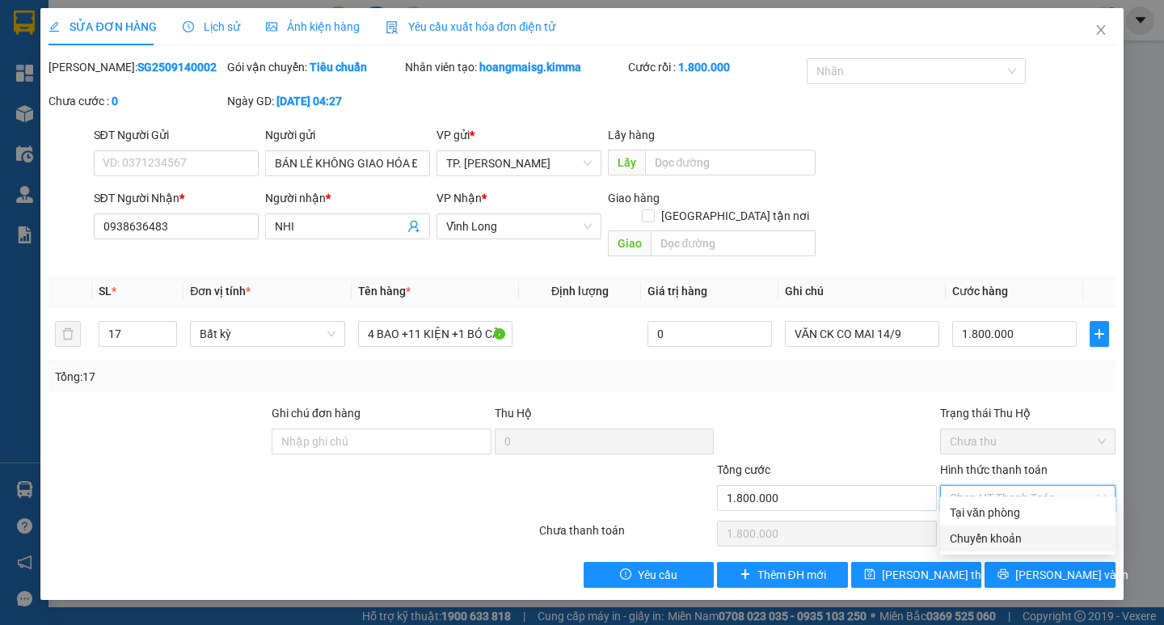
click at [992, 538] on div "Chuyển khoản" at bounding box center [1028, 538] width 156 height 18
type input "0"
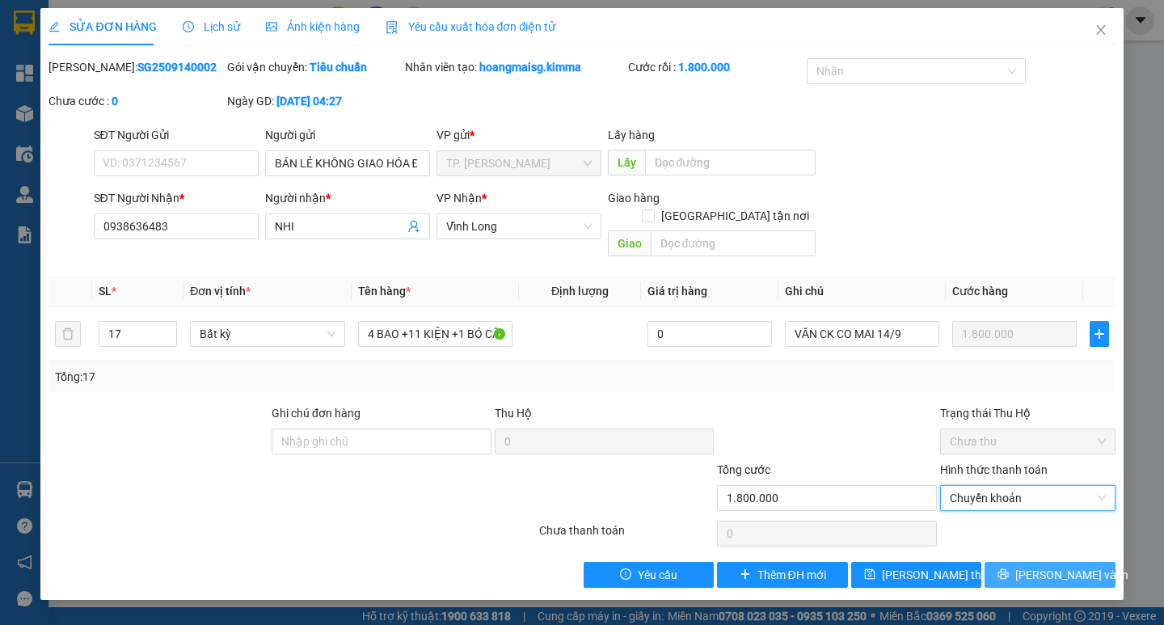
click at [1038, 566] on span "[PERSON_NAME] và In" at bounding box center [1071, 575] width 113 height 18
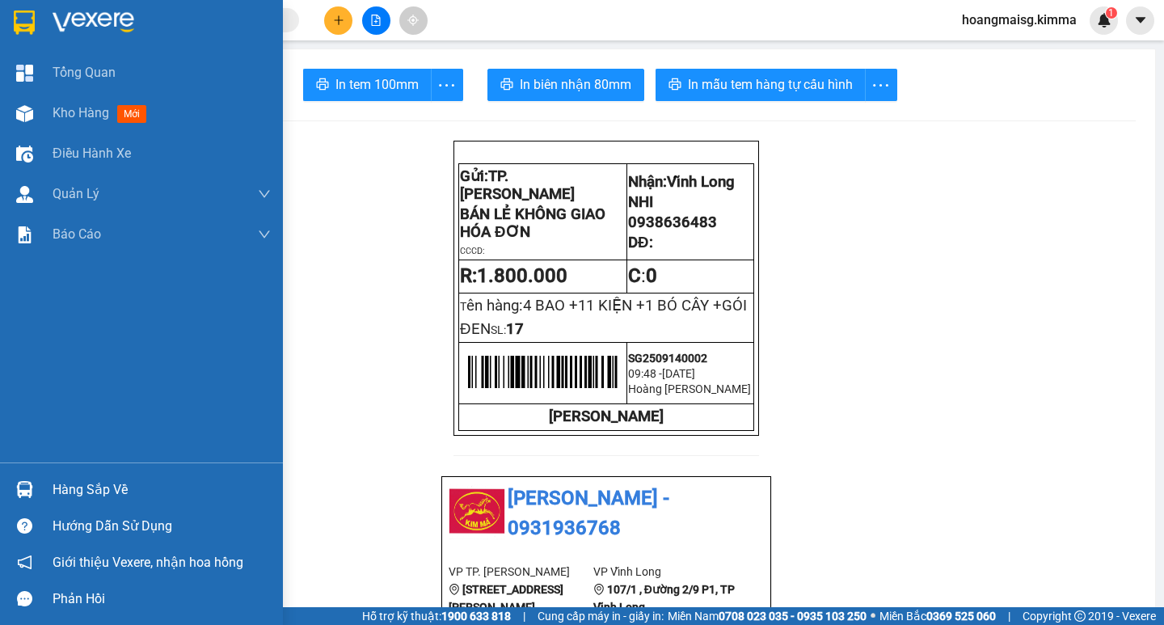
drag, startPoint x: 63, startPoint y: 112, endPoint x: 224, endPoint y: 226, distance: 197.2
click at [64, 113] on span "Kho hàng" at bounding box center [81, 112] width 57 height 15
